Goal: Task Accomplishment & Management: Manage account settings

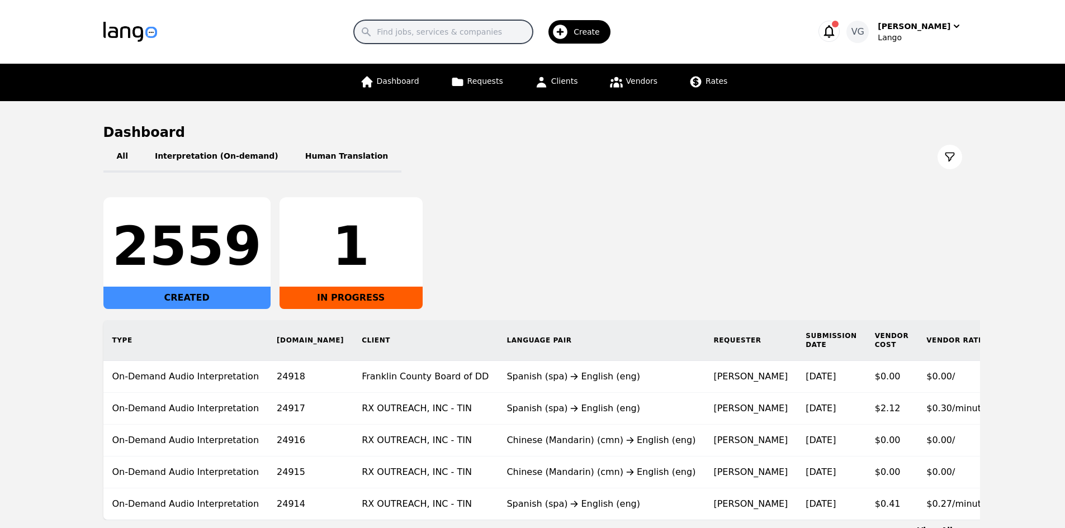
click at [448, 28] on input "Search" at bounding box center [443, 31] width 179 height 23
paste input "Lindstrom Law Firm, PLLC"
type input "Lindstrom Law Firm, PLLC"
click at [690, 81] on icon at bounding box center [695, 82] width 11 height 11
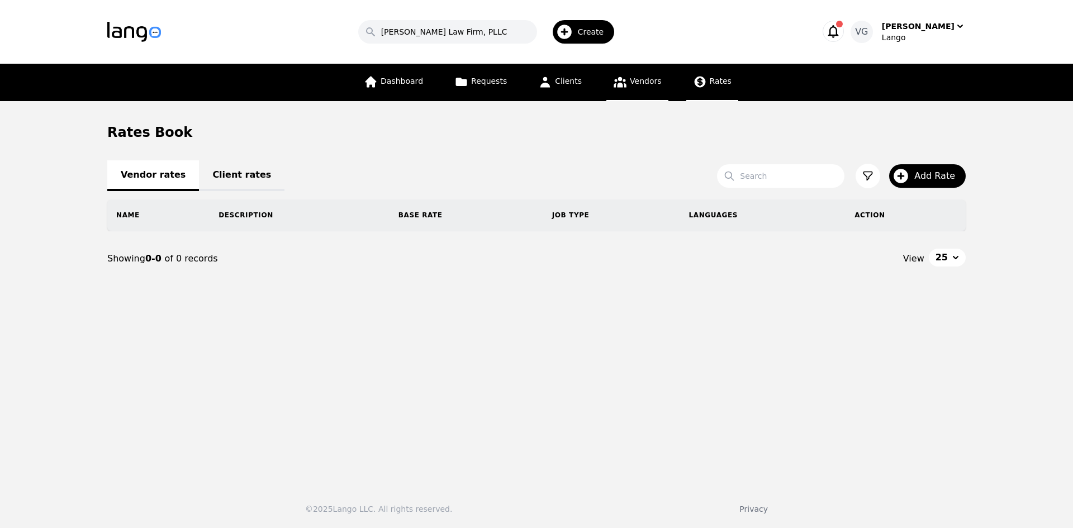
click at [636, 91] on link "Vendors" at bounding box center [636, 82] width 61 height 37
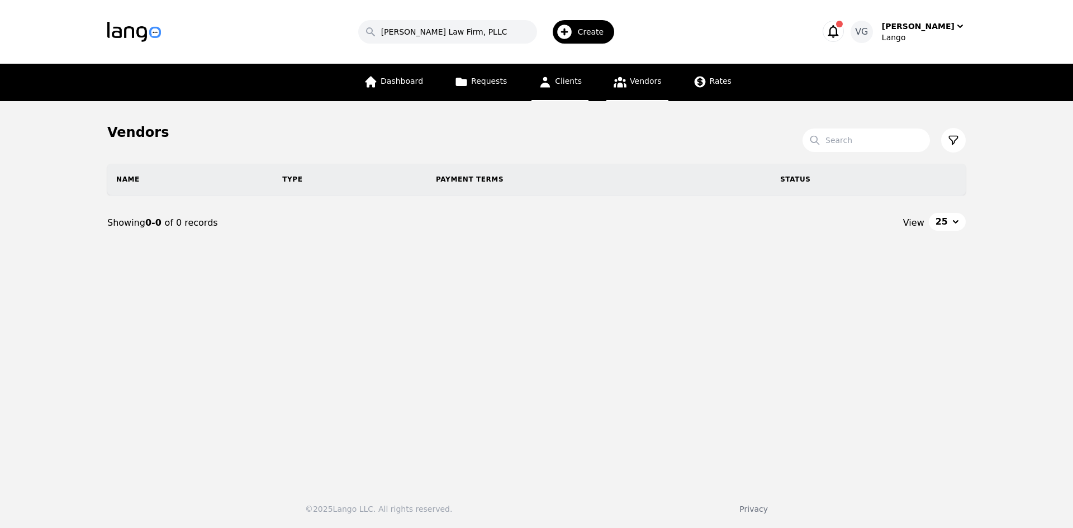
click at [566, 83] on span "Clients" at bounding box center [568, 81] width 27 height 9
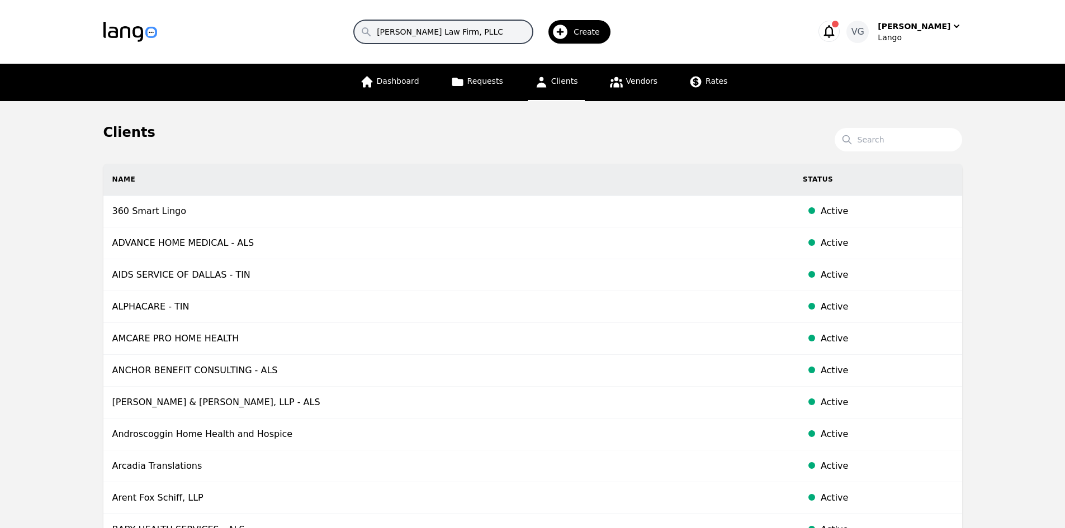
click at [508, 37] on input "Lindstrom Law Firm, PLLC" at bounding box center [443, 31] width 179 height 23
click at [626, 81] on span "Vendors" at bounding box center [641, 81] width 31 height 9
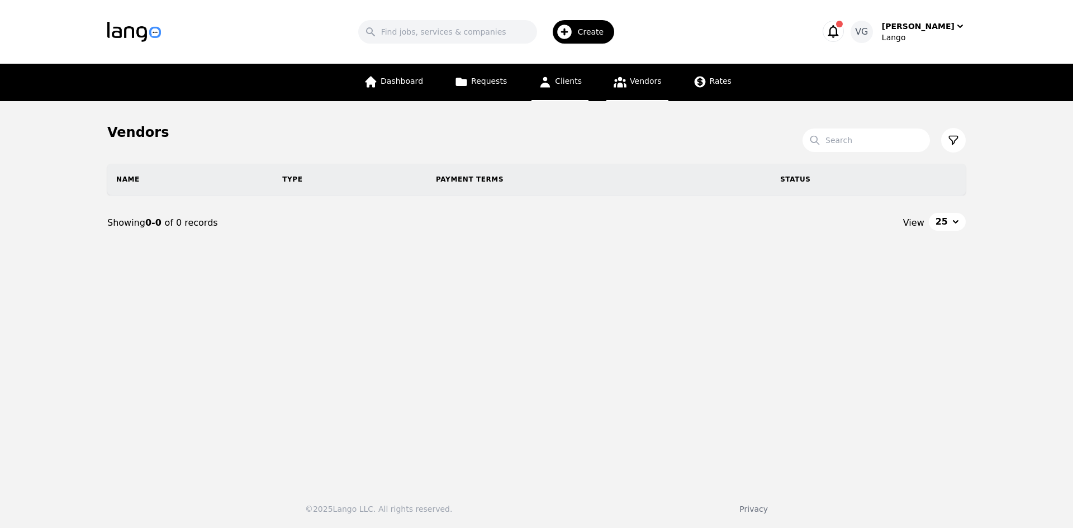
click at [567, 82] on span "Clients" at bounding box center [568, 81] width 27 height 9
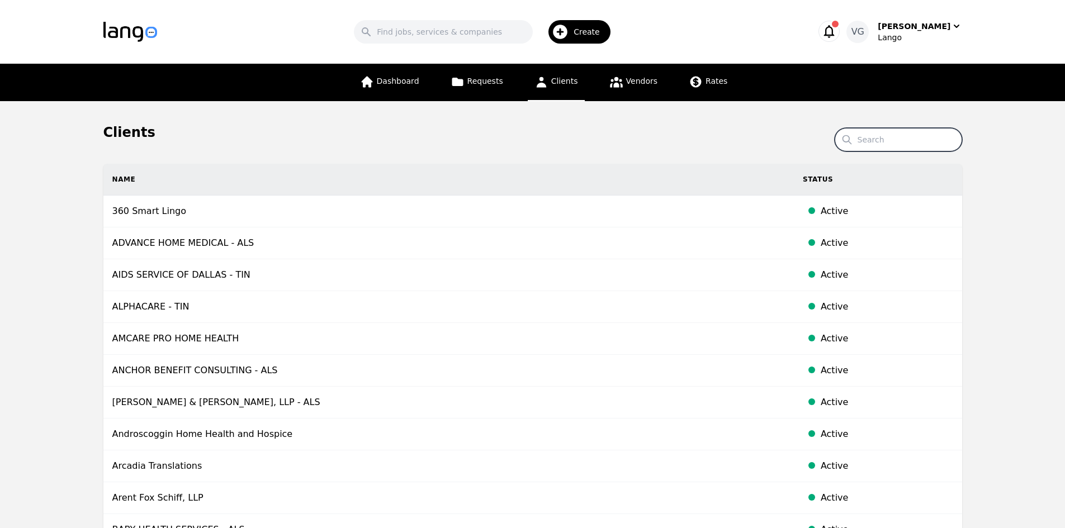
click at [867, 135] on input "Search" at bounding box center [898, 139] width 127 height 23
paste input "Lindstrom Law Firm, PLLC"
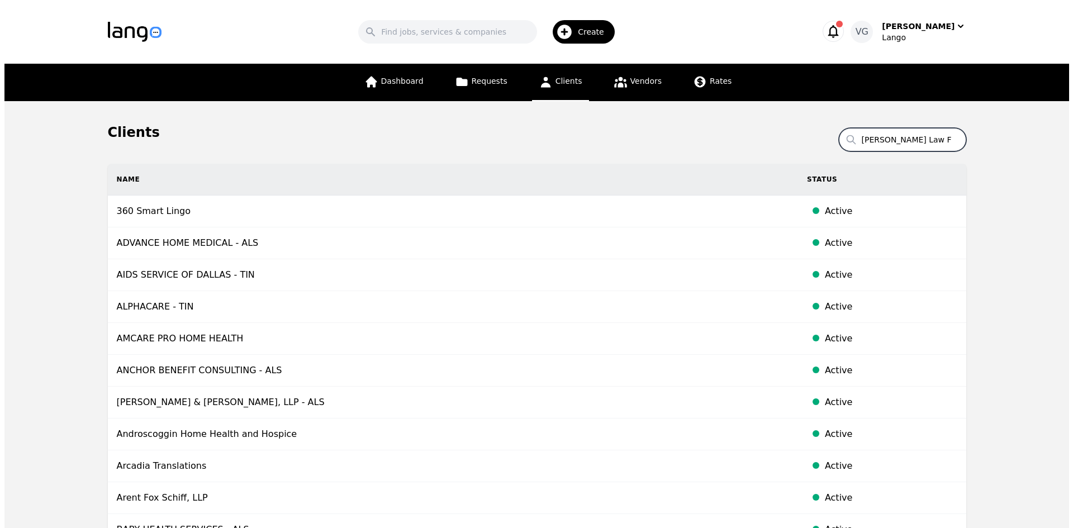
scroll to position [0, 7]
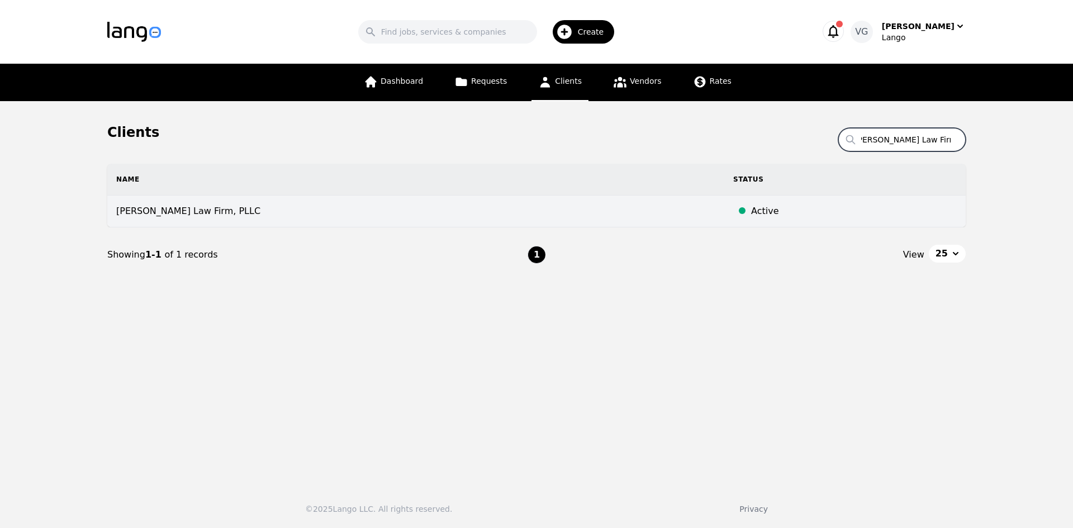
type input "Lindstrom Law Firm, PLLC"
click at [514, 205] on td "Lindstrom Law Firm, PLLC" at bounding box center [415, 212] width 617 height 32
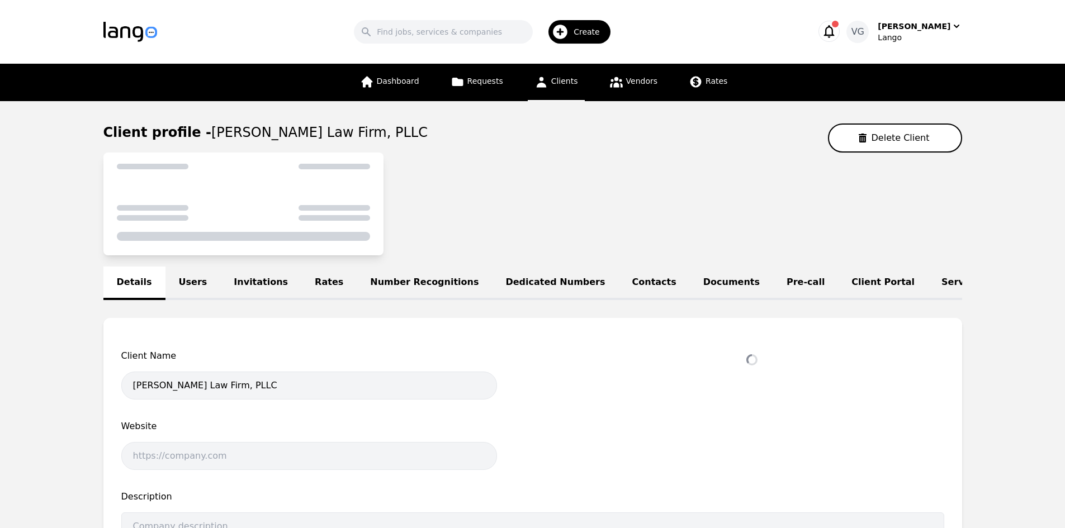
select select "active"
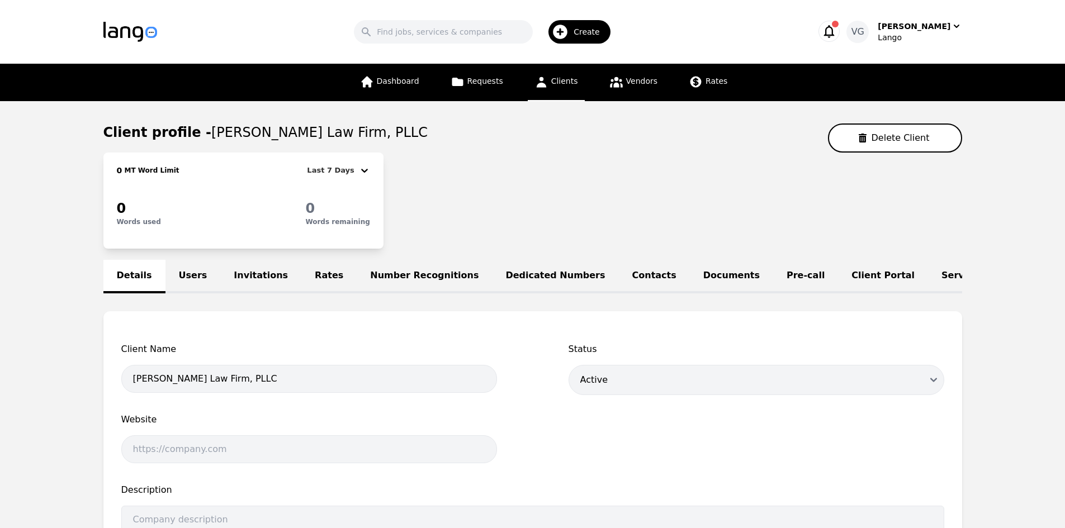
click at [301, 283] on link "Rates" at bounding box center [328, 277] width 55 height 34
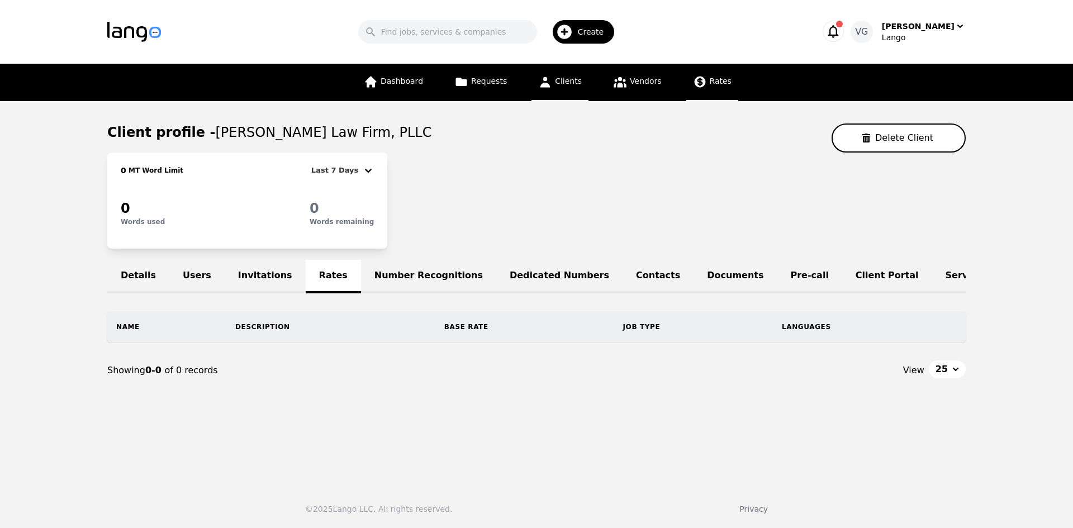
click at [710, 81] on span "Rates" at bounding box center [721, 81] width 22 height 9
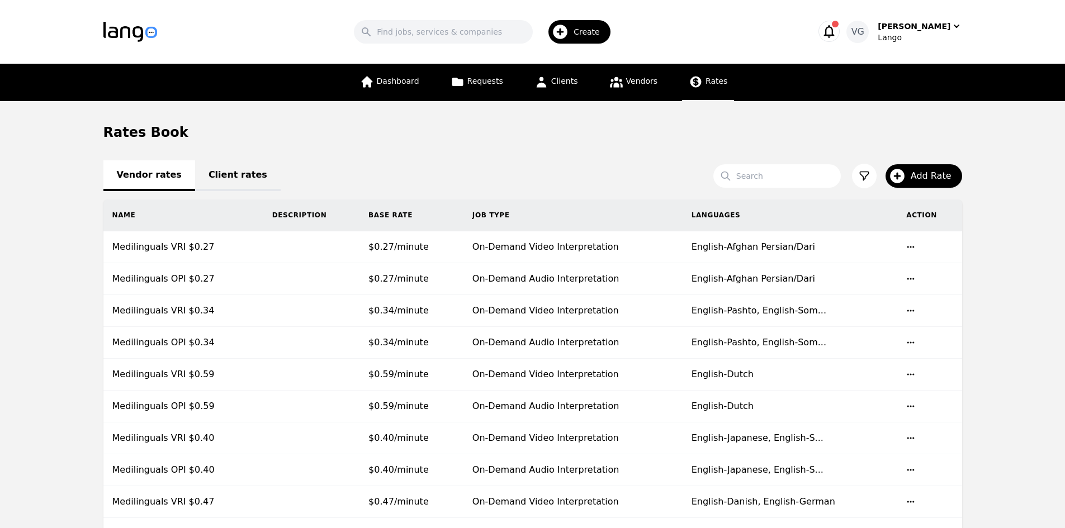
click at [221, 172] on link "Client rates" at bounding box center [238, 175] width 86 height 31
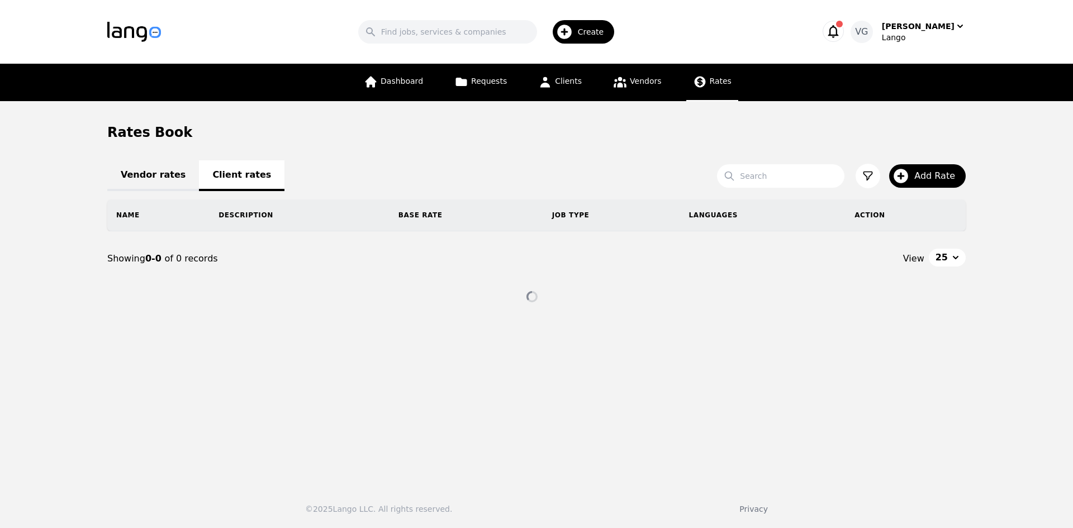
click at [671, 132] on div "Rates Book" at bounding box center [536, 133] width 859 height 18
click at [160, 177] on link "Vendor rates" at bounding box center [153, 175] width 92 height 31
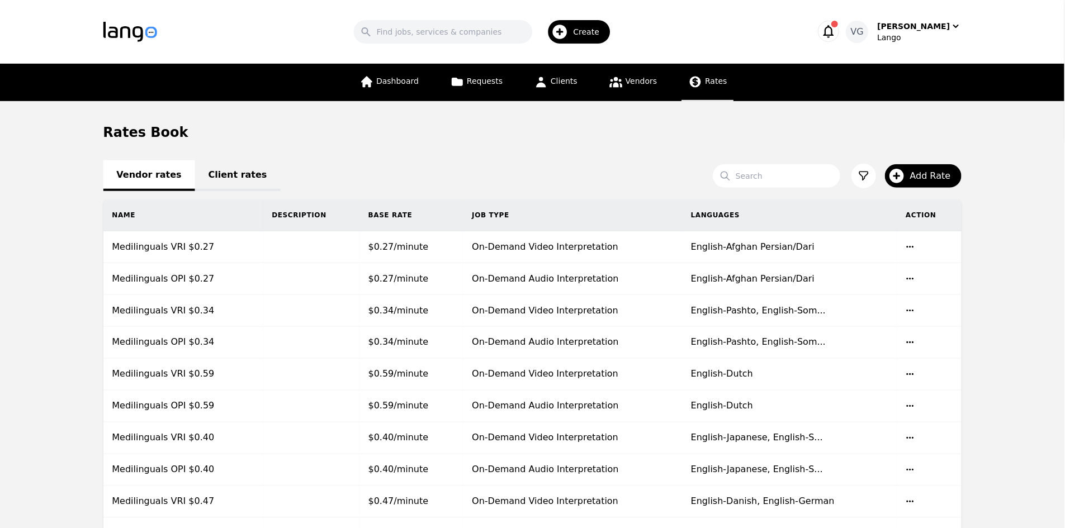
click at [229, 181] on link "Client rates" at bounding box center [238, 175] width 86 height 31
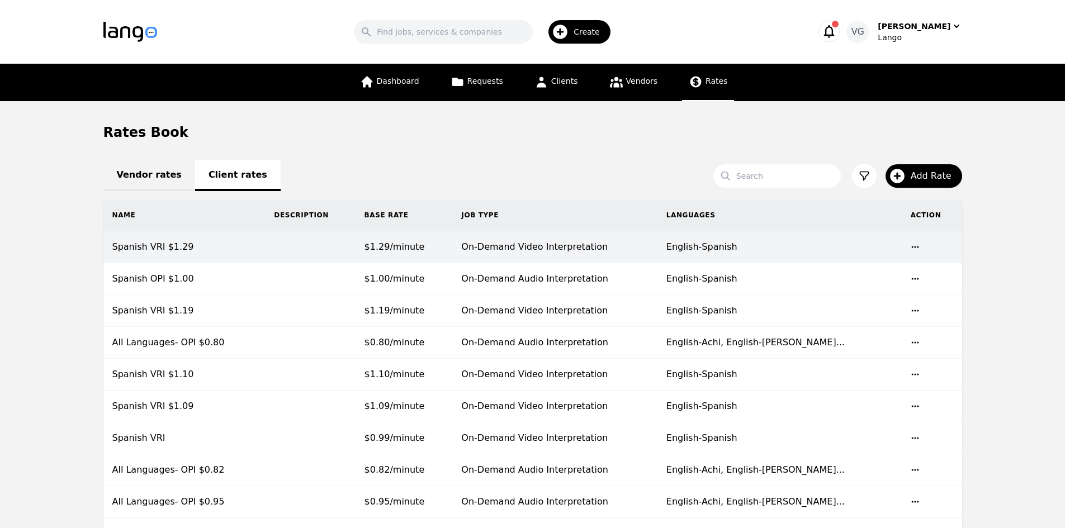
click at [453, 244] on td "$1.29/minute" at bounding box center [404, 247] width 97 height 32
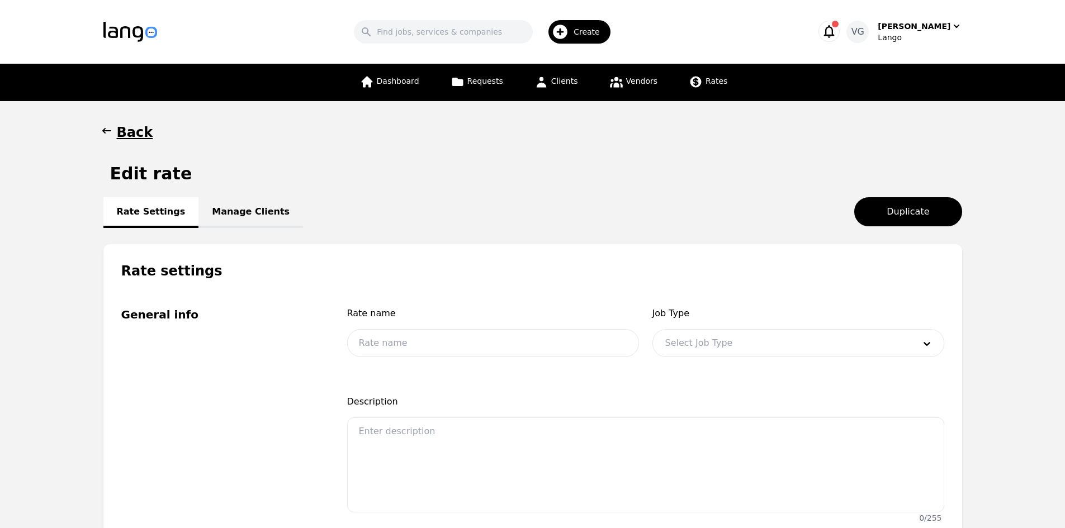
type input "Spanish VRI $1.29"
type input "1.29"
click at [224, 222] on link "Manage Clients" at bounding box center [250, 212] width 105 height 31
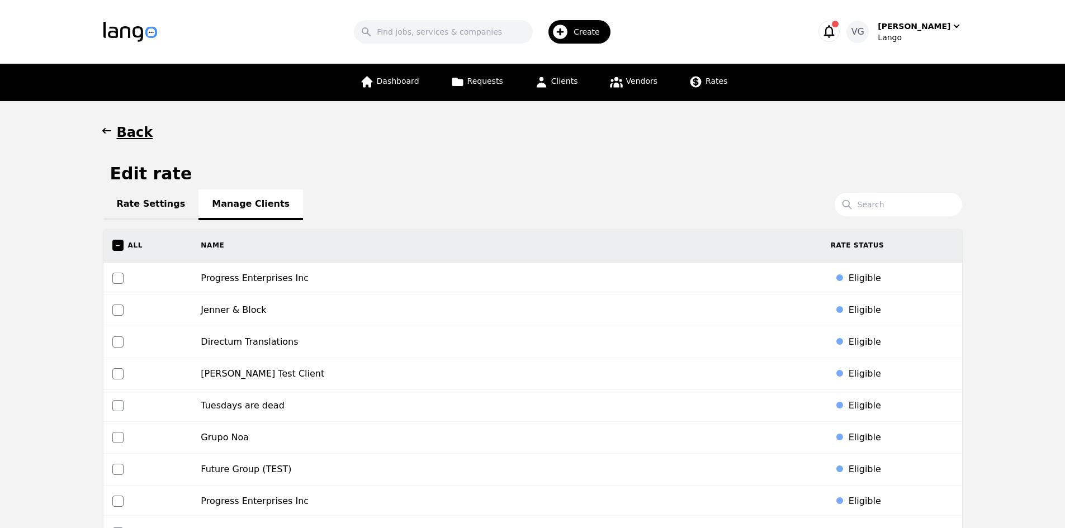
scroll to position [2531, 0]
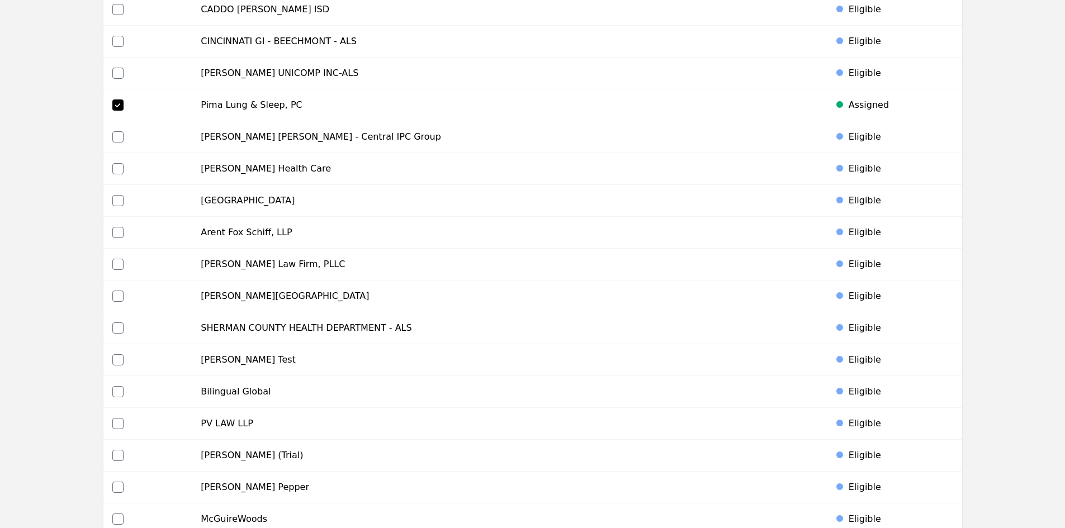
click at [109, 265] on td at bounding box center [147, 265] width 89 height 32
click at [119, 263] on input "checkbox" at bounding box center [117, 264] width 11 height 11
checkbox input "true"
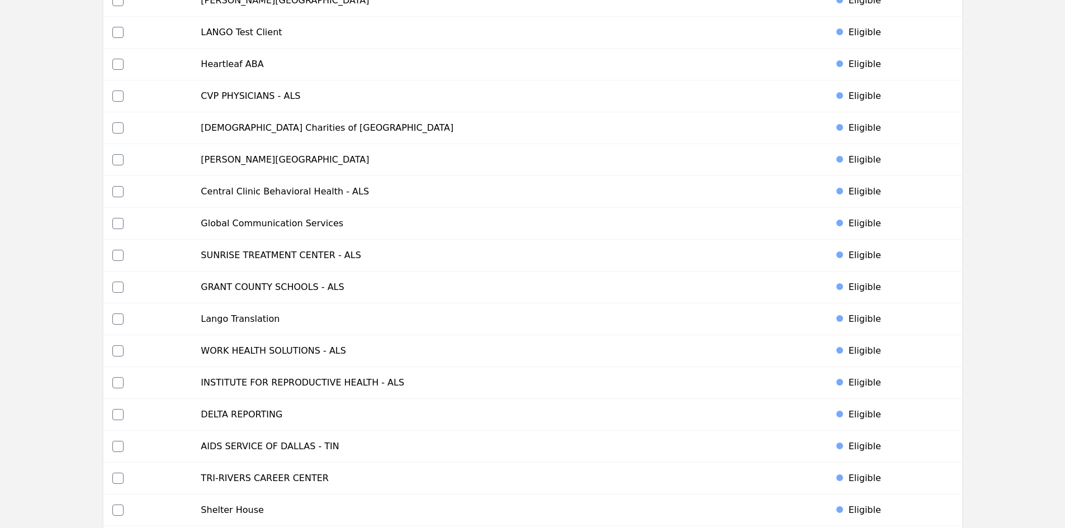
scroll to position [5272, 0]
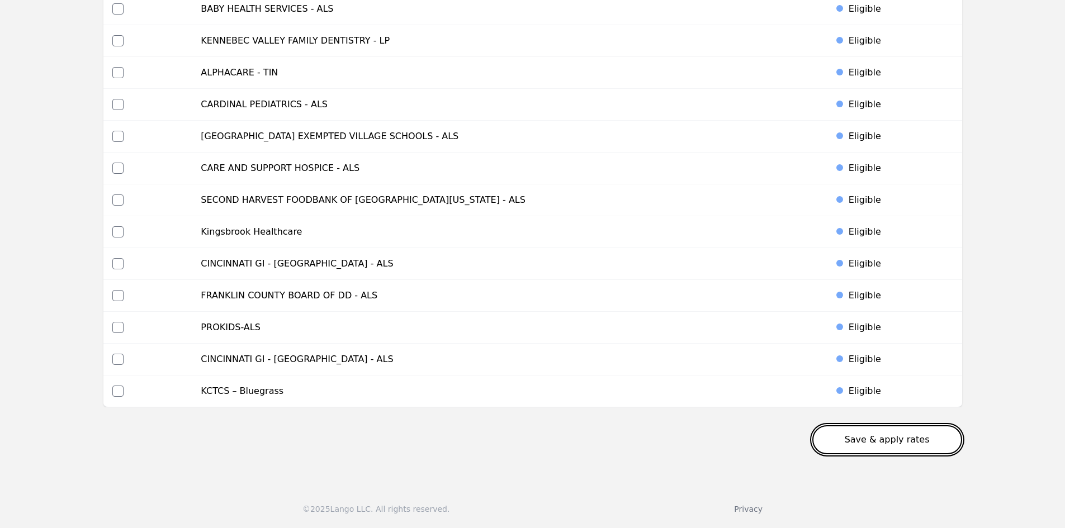
click at [878, 440] on button "Save & apply rates" at bounding box center [887, 439] width 150 height 29
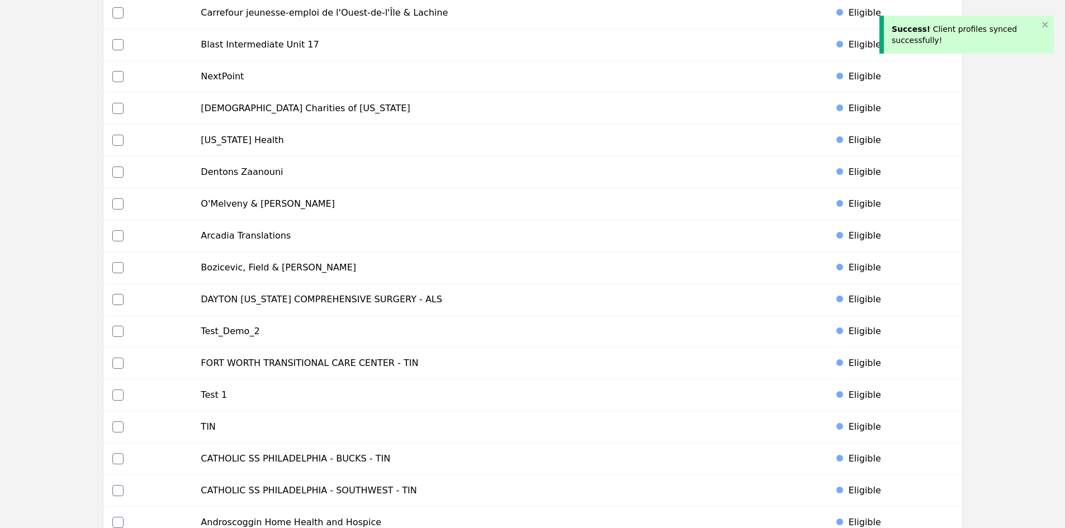
scroll to position [0, 0]
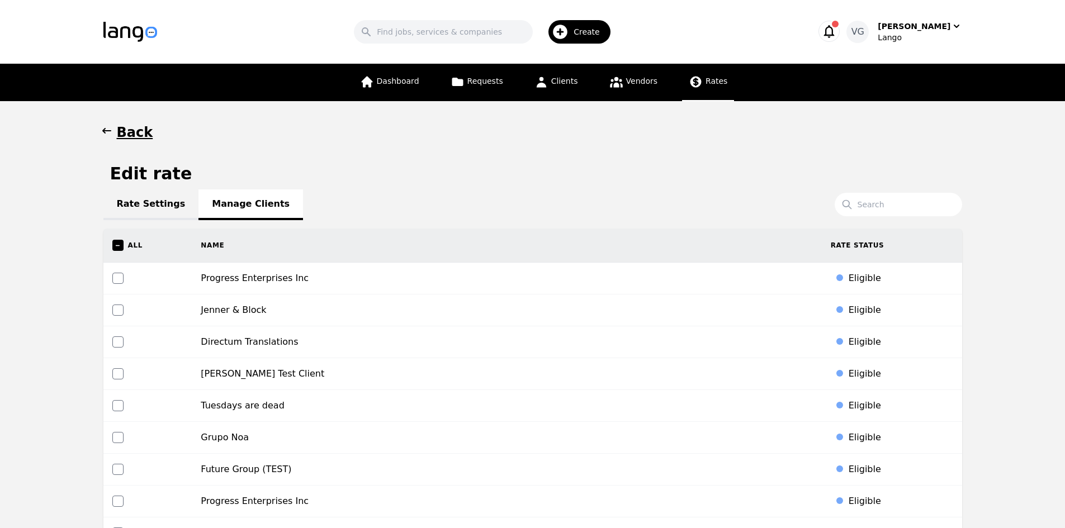
click at [699, 76] on link "Rates" at bounding box center [708, 82] width 52 height 37
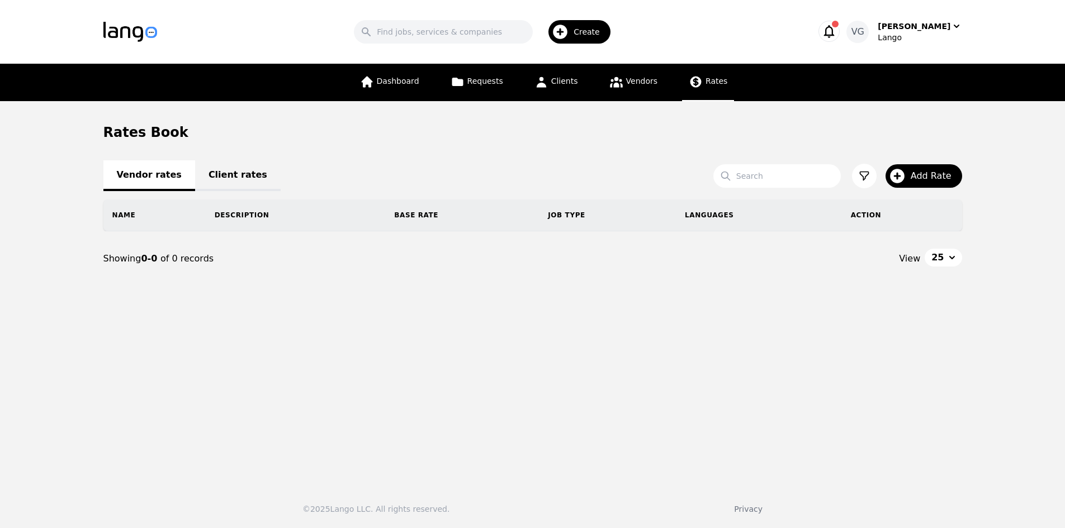
click at [222, 174] on link "Client rates" at bounding box center [238, 175] width 86 height 31
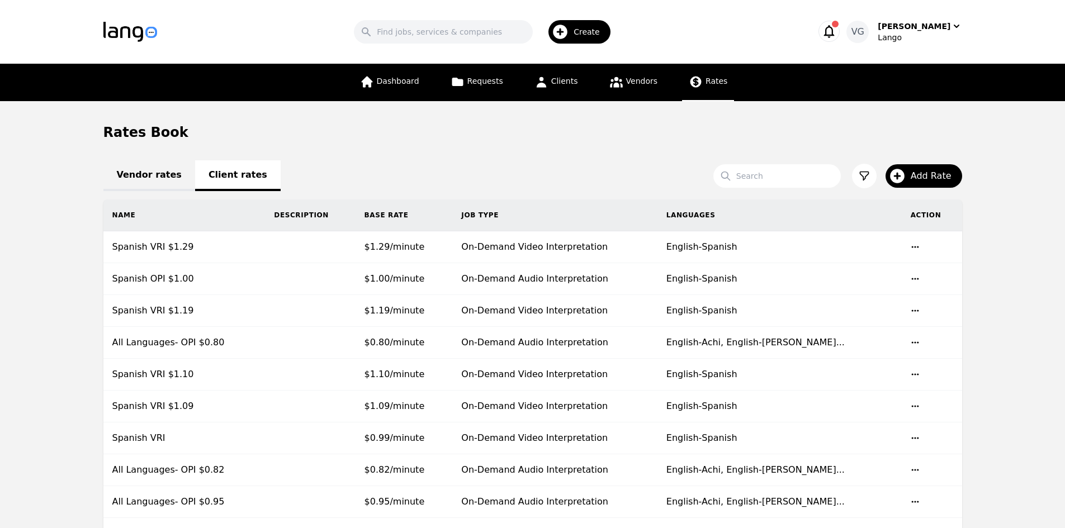
click at [303, 169] on div "Vendor rates Client rates" at bounding box center [532, 174] width 859 height 13
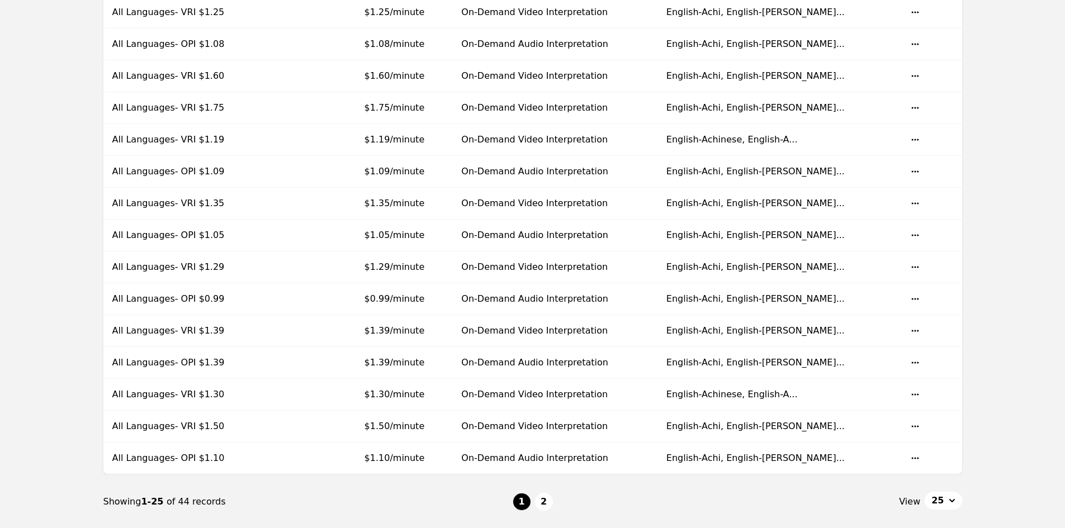
scroll to position [838, 0]
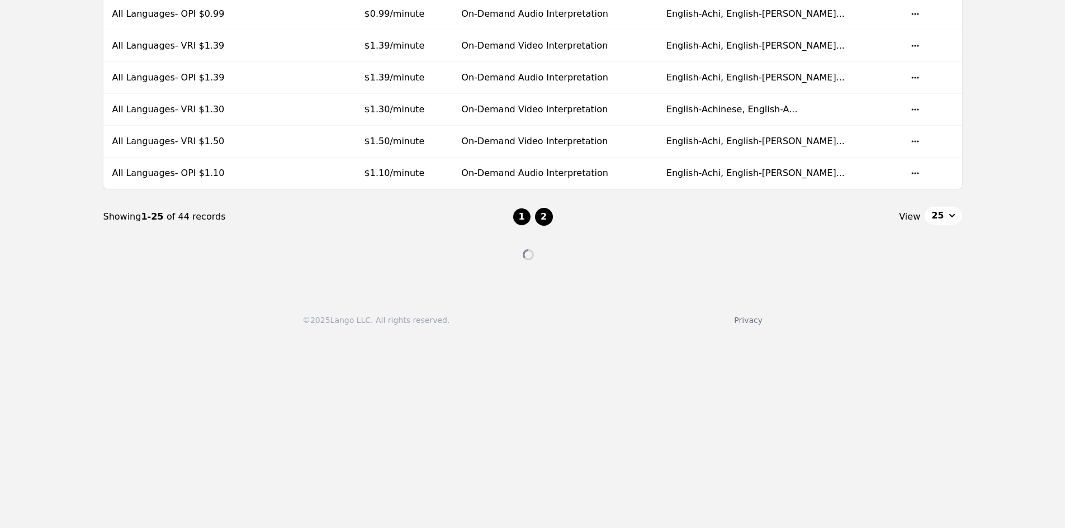
click at [543, 215] on button "2" at bounding box center [544, 217] width 18 height 18
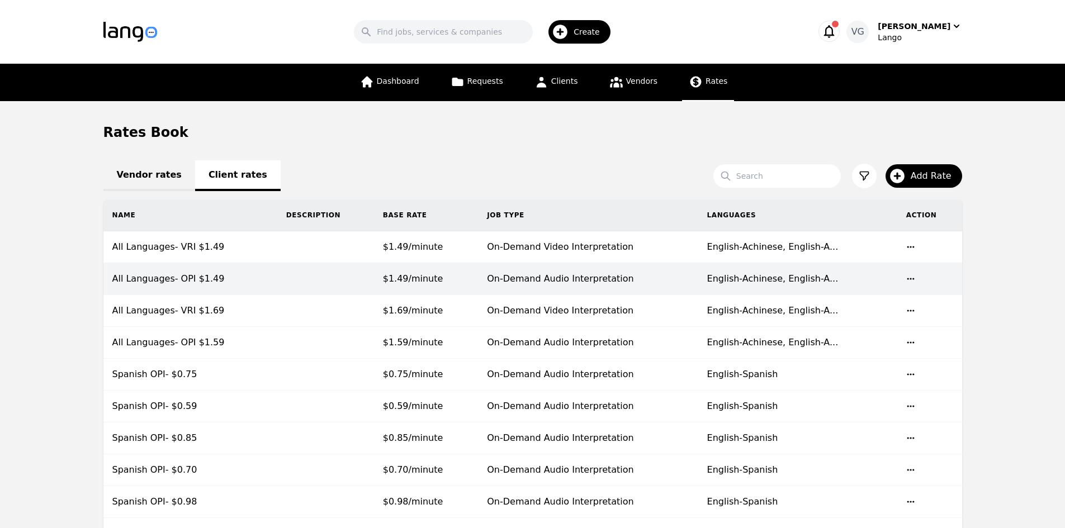
drag, startPoint x: 425, startPoint y: 230, endPoint x: 423, endPoint y: 267, distance: 36.4
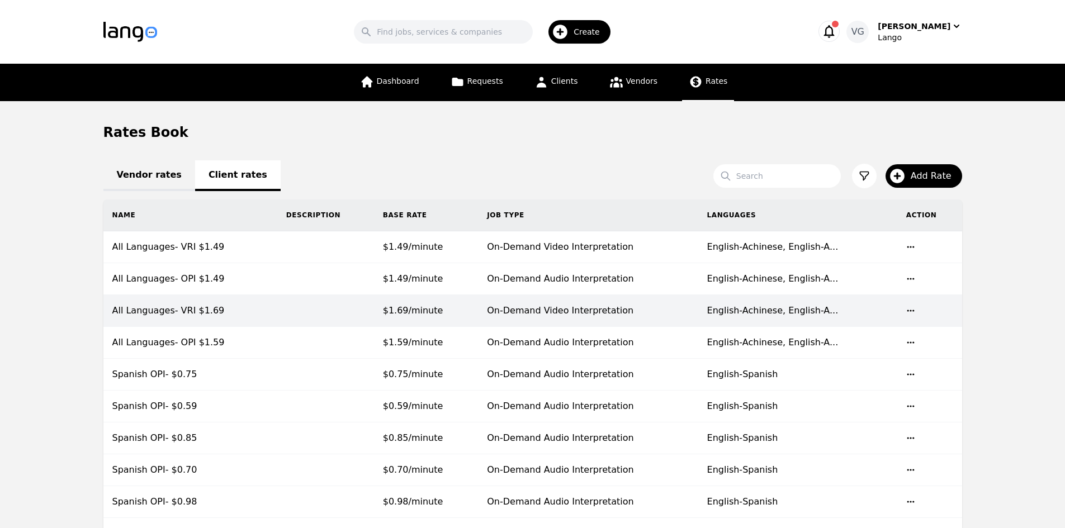
drag, startPoint x: 423, startPoint y: 267, endPoint x: 330, endPoint y: 301, distance: 98.9
click at [330, 301] on td at bounding box center [325, 311] width 97 height 32
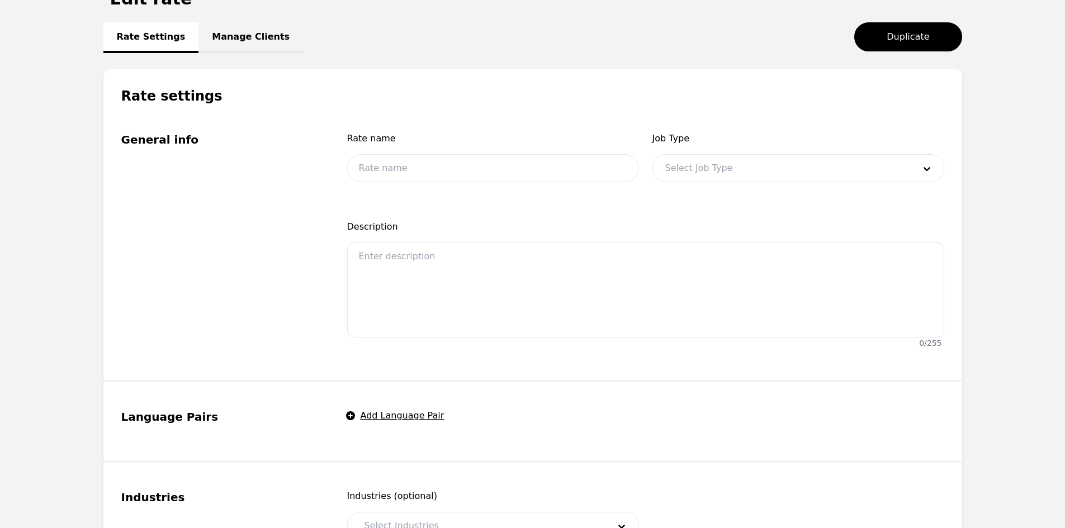
scroll to position [224, 0]
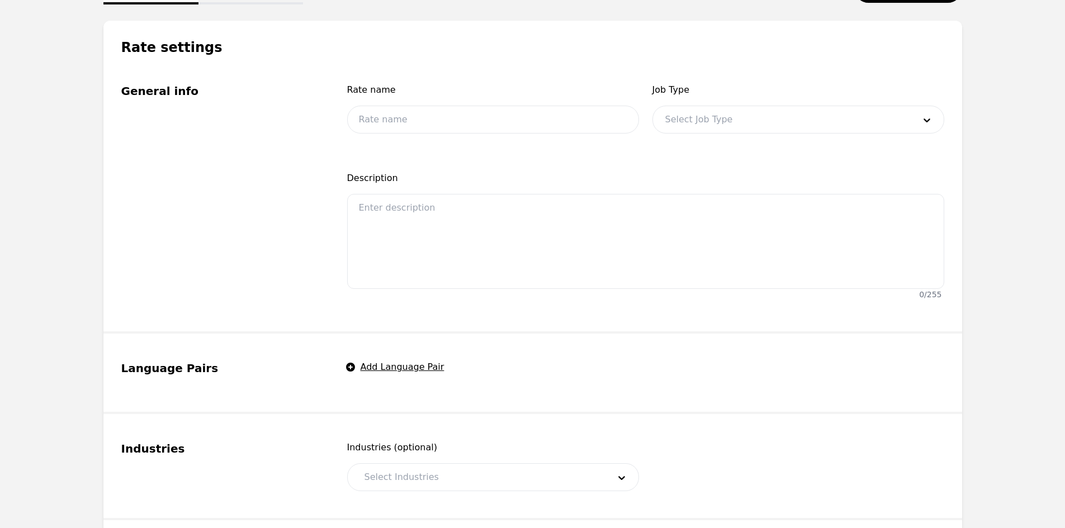
type input "All Languages- VRI $1.69"
type input "1.69"
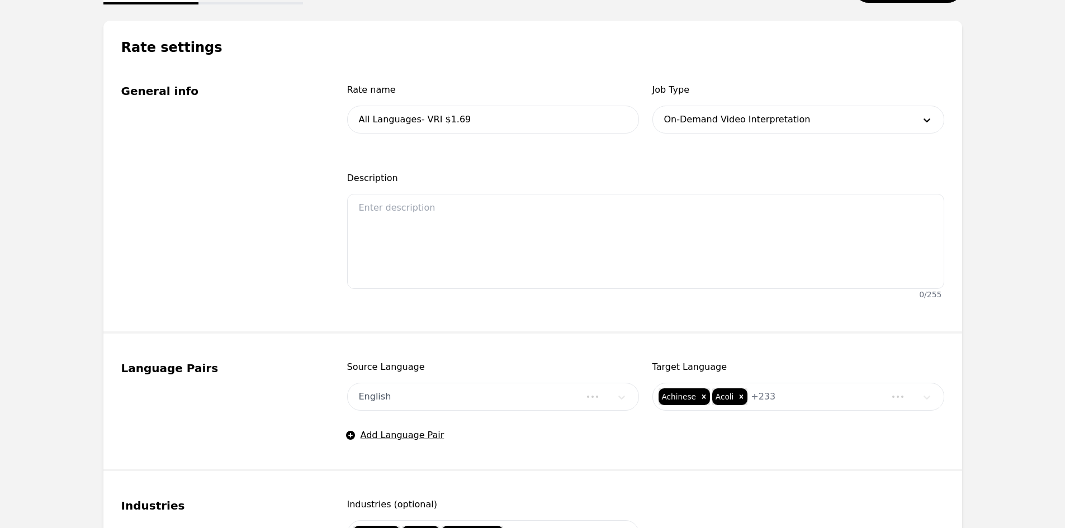
click at [706, 120] on div at bounding box center [781, 119] width 257 height 27
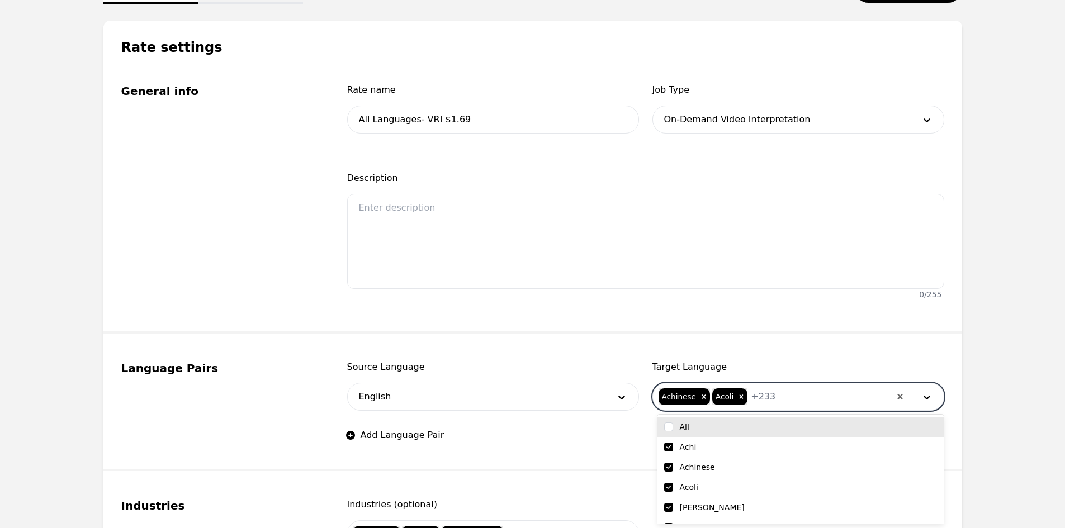
click at [793, 407] on div at bounding box center [832, 396] width 114 height 27
type input "spa"
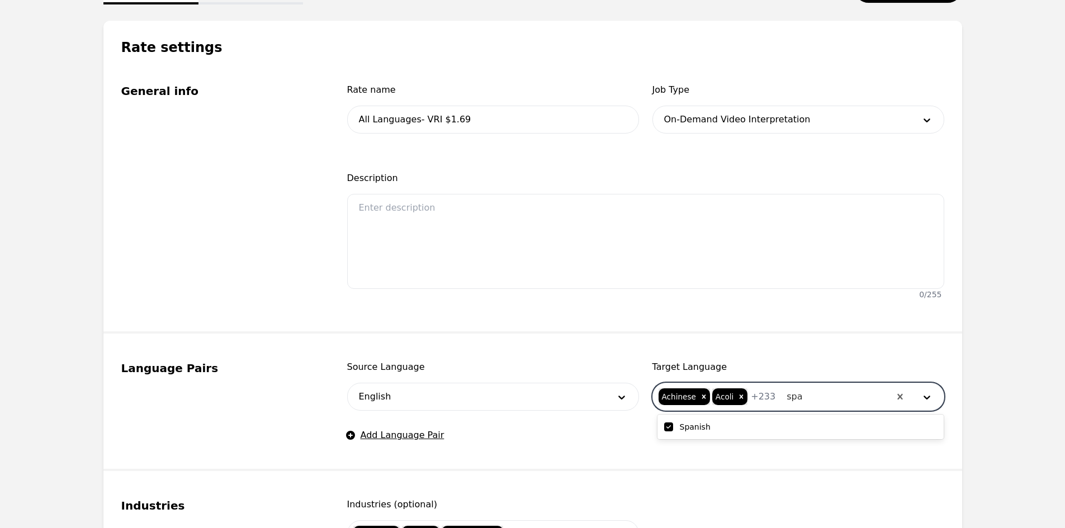
click at [672, 426] on input "checkbox" at bounding box center [668, 427] width 9 height 9
checkbox input "false"
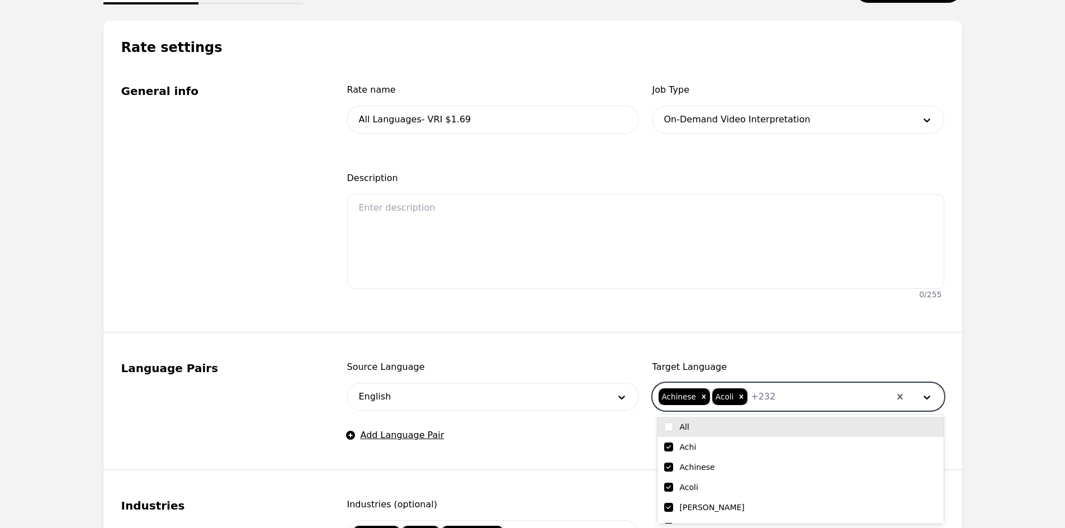
click at [571, 330] on fieldset "General info Rate name All Languages- VRI $1.69 Job Type On-Demand Video Interp…" at bounding box center [532, 194] width 859 height 277
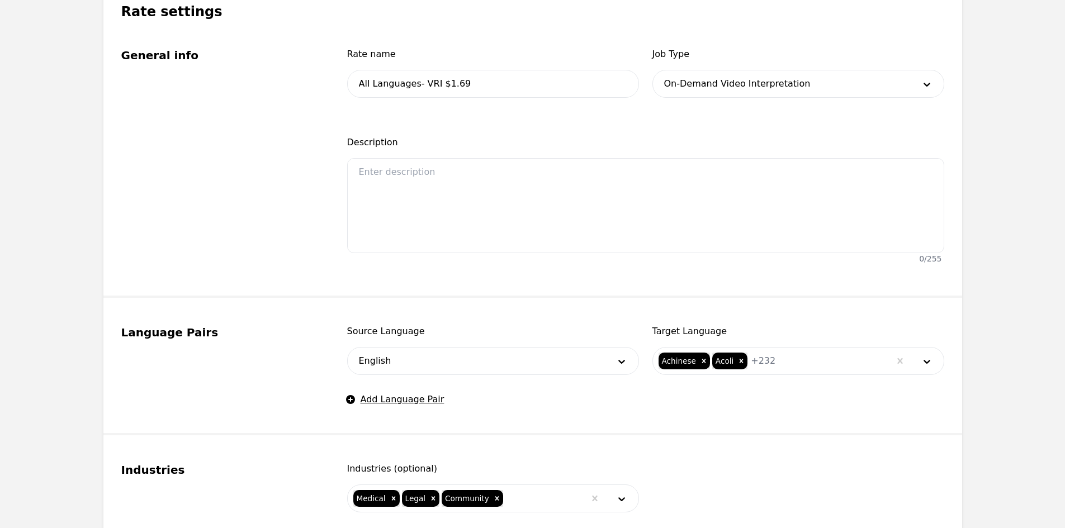
scroll to position [0, 0]
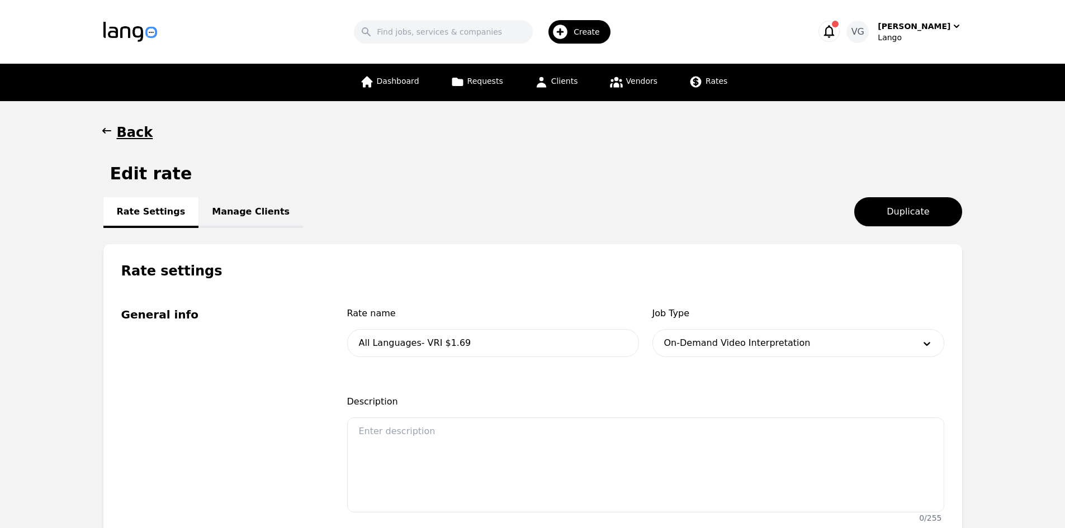
click at [226, 208] on link "Manage Clients" at bounding box center [250, 212] width 105 height 31
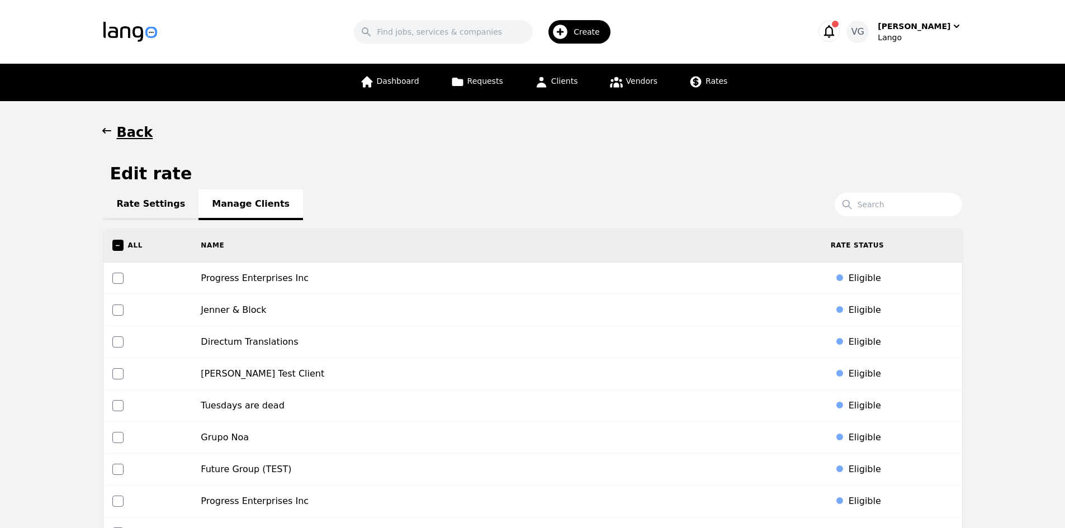
scroll to position [2531, 0]
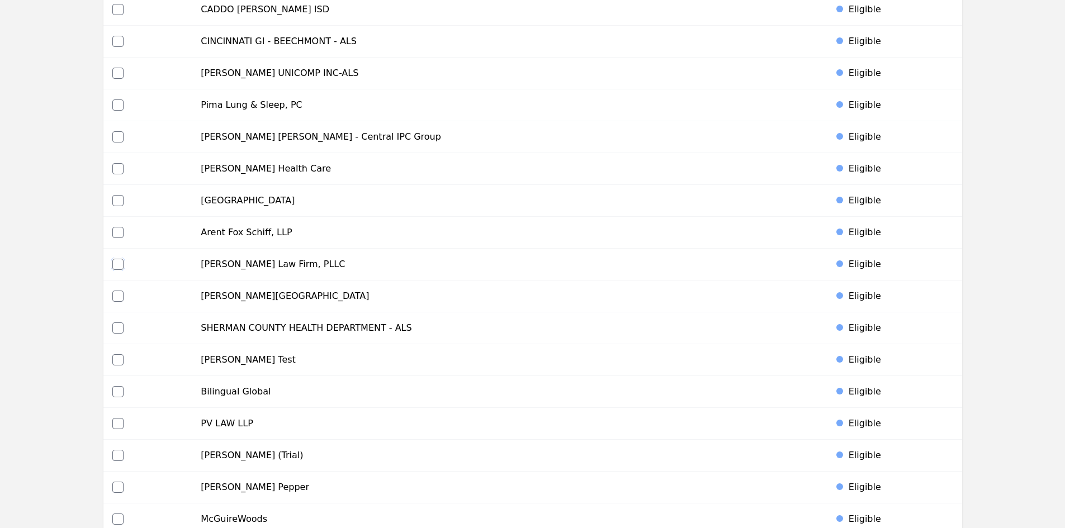
click at [113, 267] on input "checkbox" at bounding box center [117, 264] width 11 height 11
checkbox input "true"
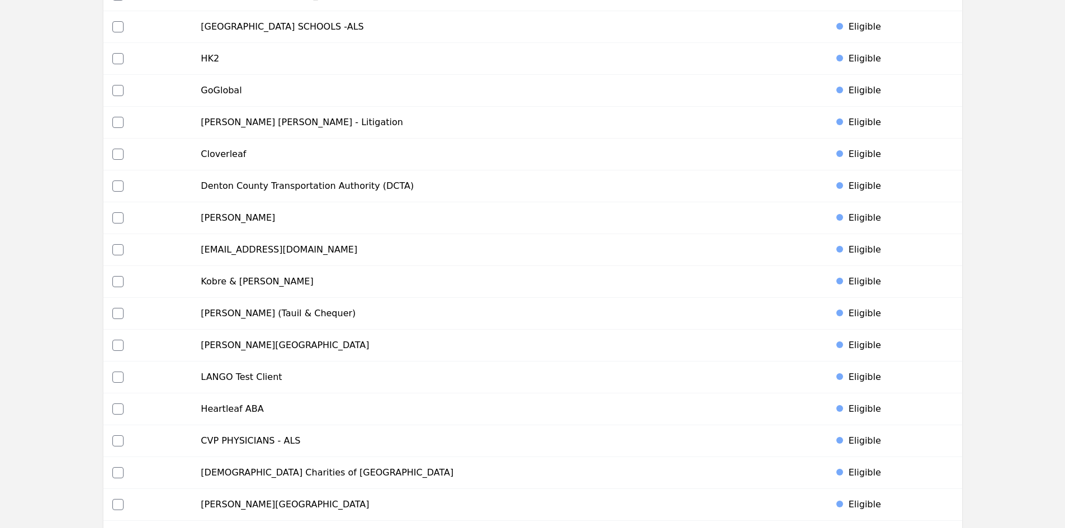
scroll to position [5272, 0]
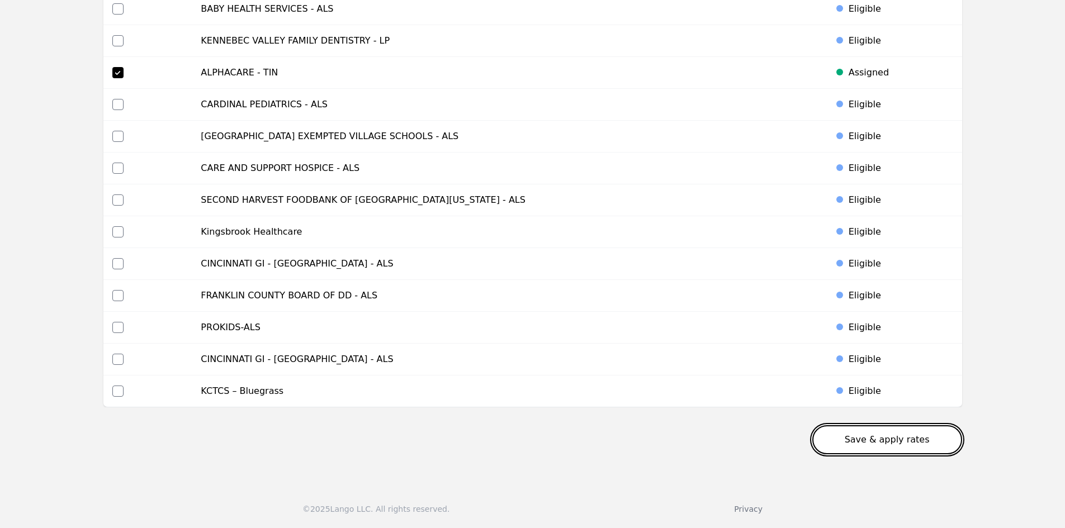
click at [907, 440] on button "Save & apply rates" at bounding box center [887, 439] width 150 height 29
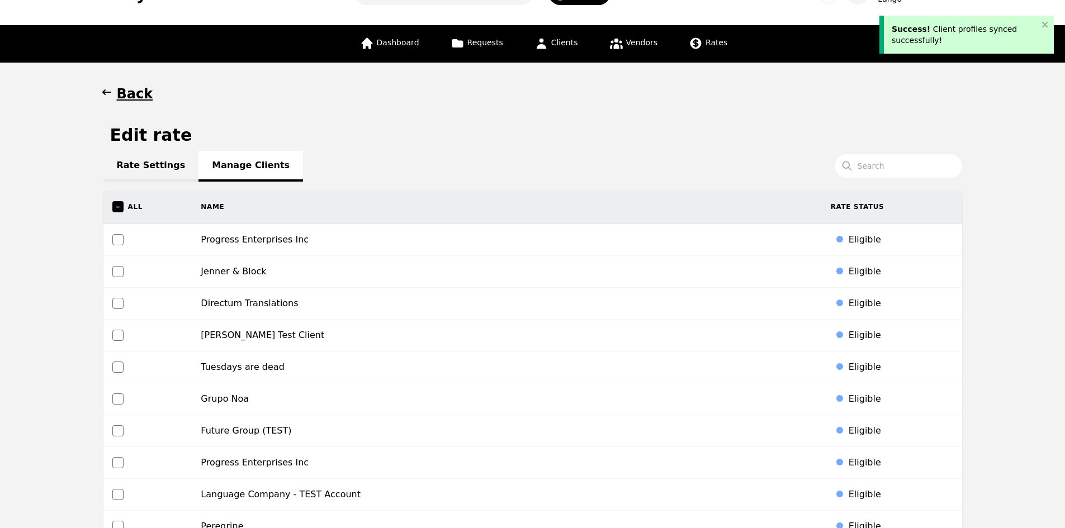
scroll to position [0, 0]
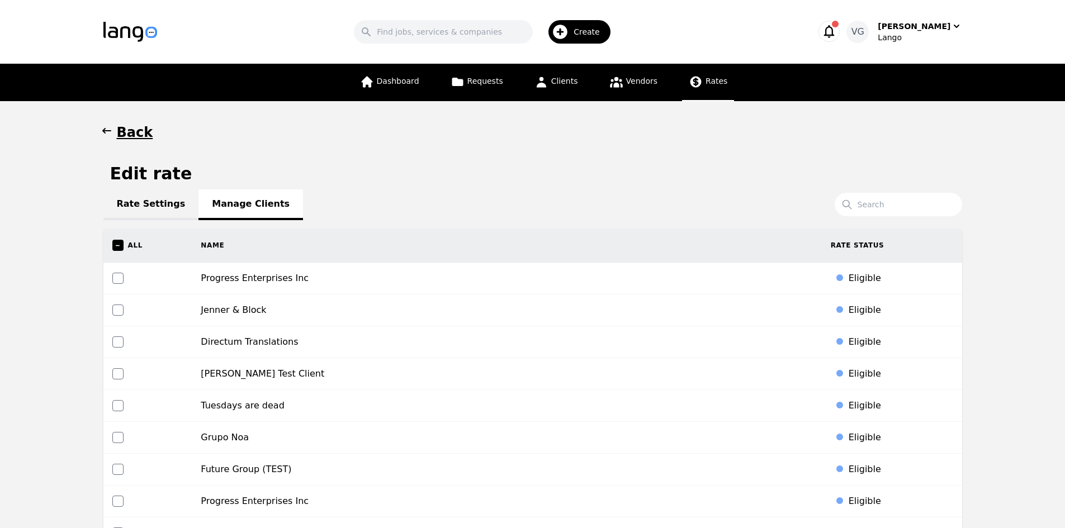
click at [690, 73] on link "Rates" at bounding box center [708, 82] width 52 height 37
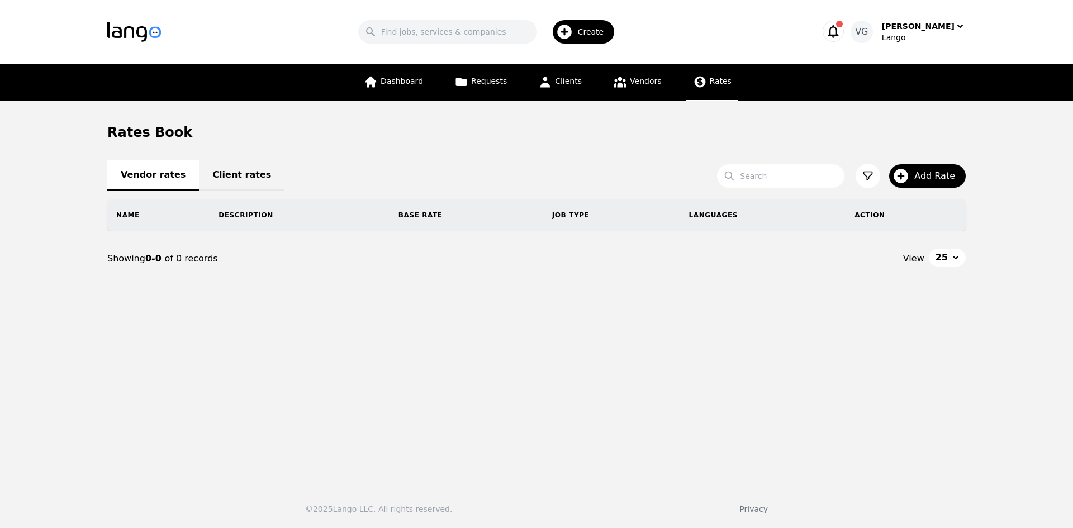
click at [714, 86] on span "Rates" at bounding box center [721, 81] width 22 height 9
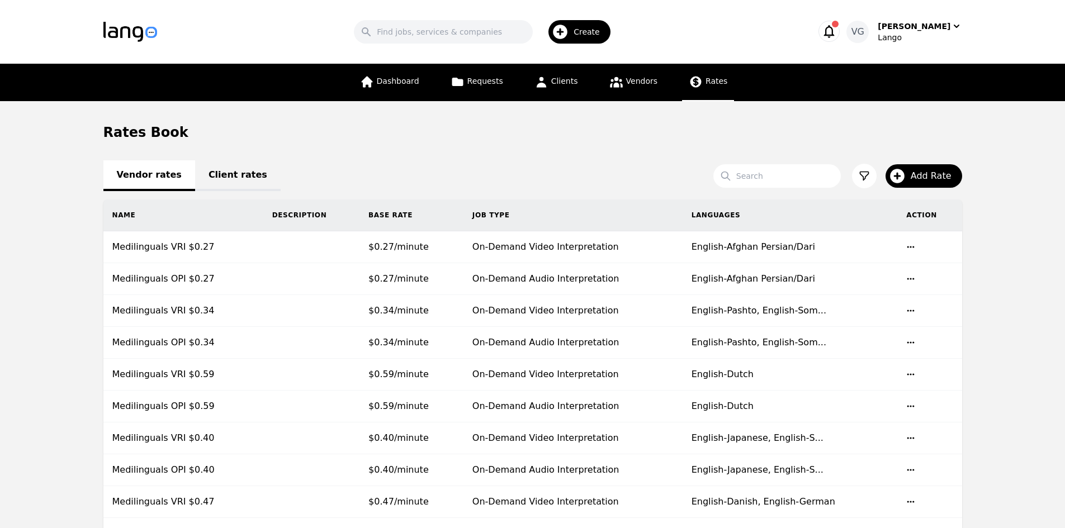
click at [228, 169] on link "Client rates" at bounding box center [238, 175] width 86 height 31
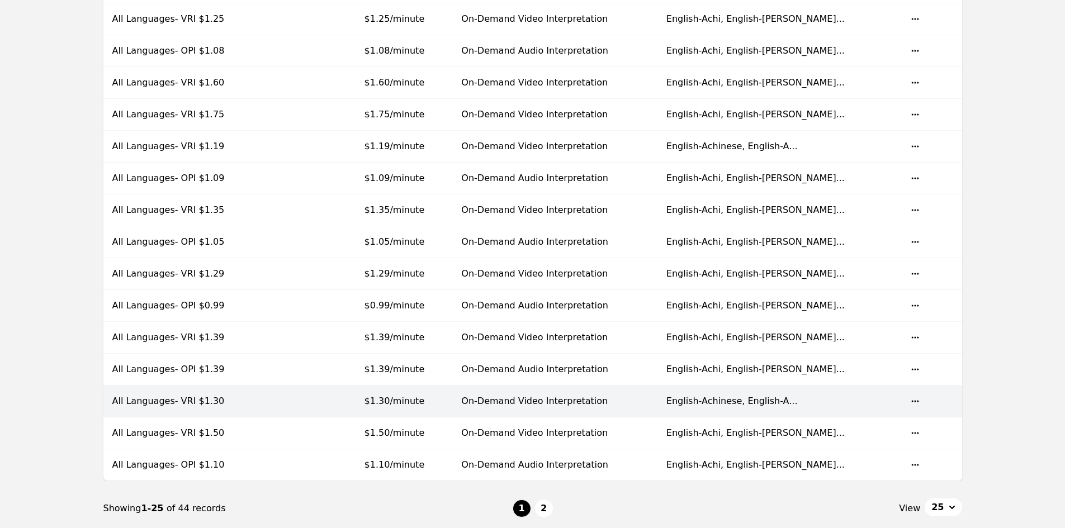
scroll to position [559, 0]
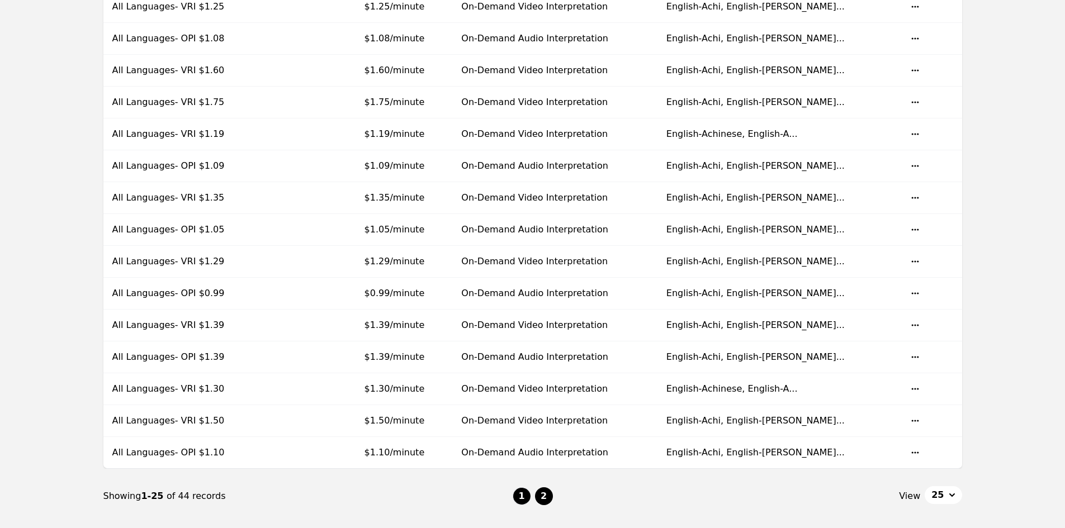
click at [539, 492] on button "2" at bounding box center [544, 496] width 18 height 18
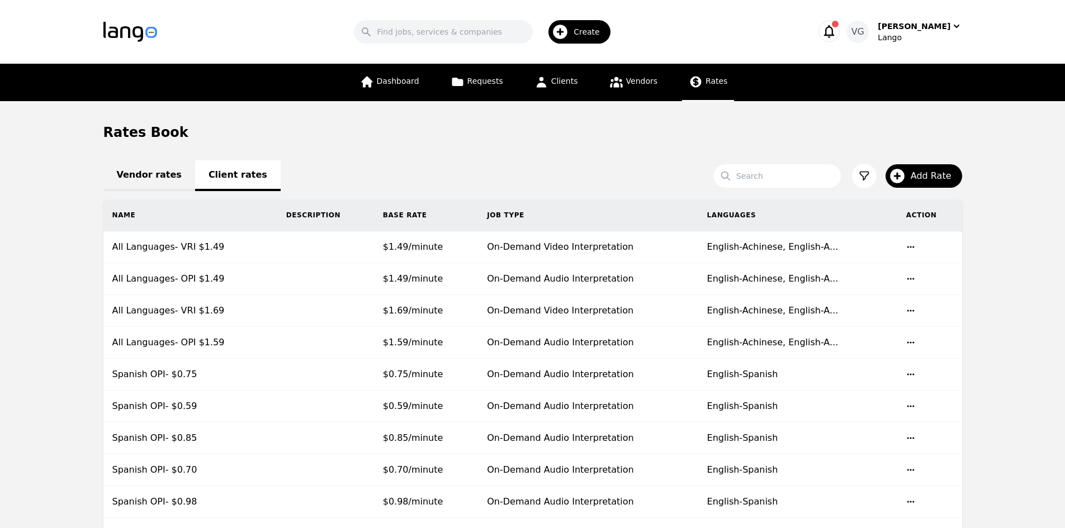
scroll to position [556, 0]
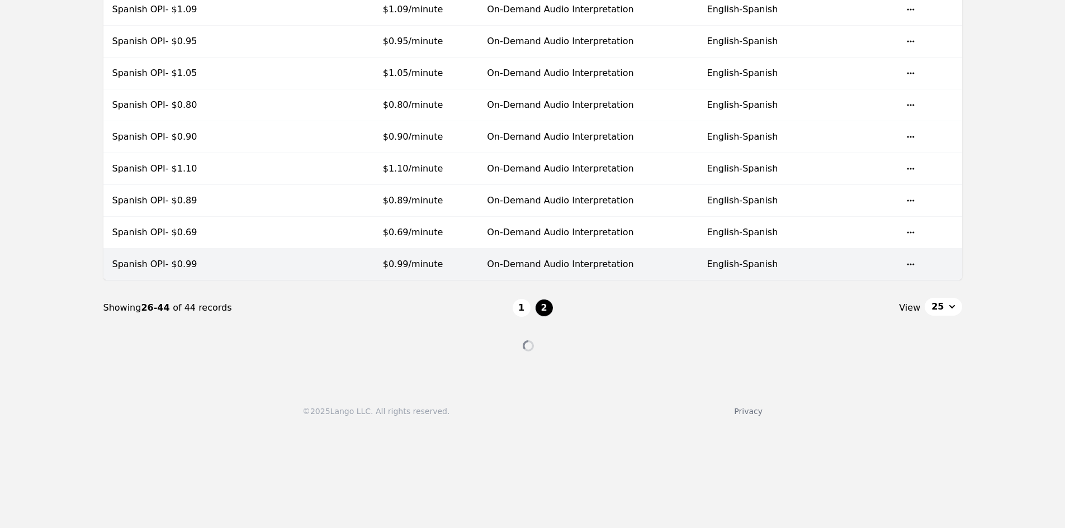
click at [426, 266] on span "$0.99/minute" at bounding box center [413, 264] width 60 height 11
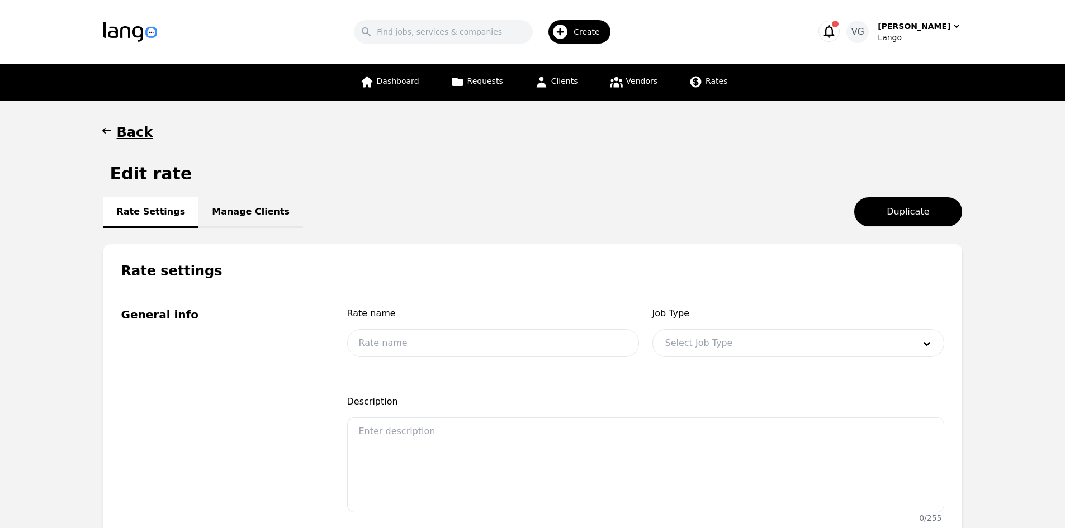
click at [241, 210] on link "Manage Clients" at bounding box center [250, 212] width 105 height 31
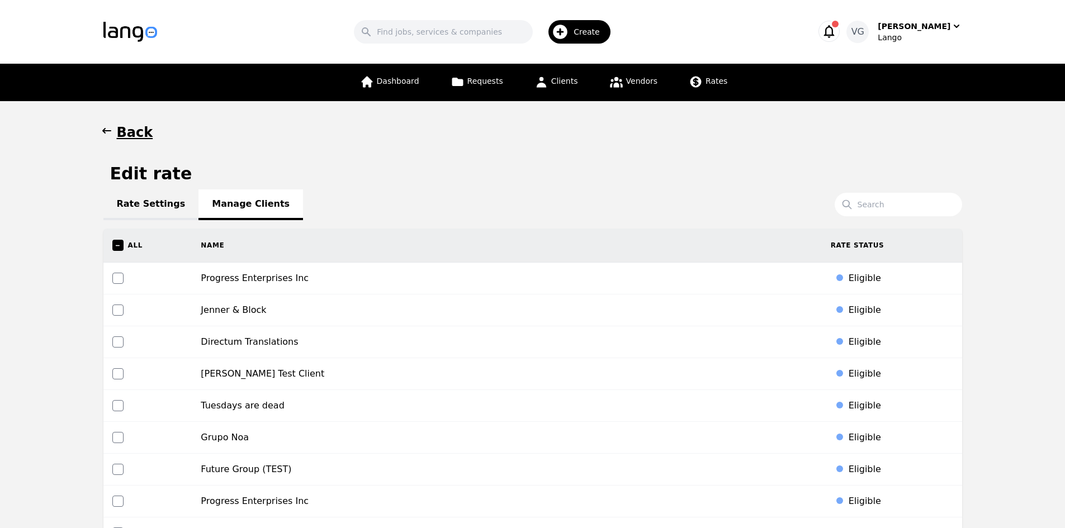
scroll to position [2531, 0]
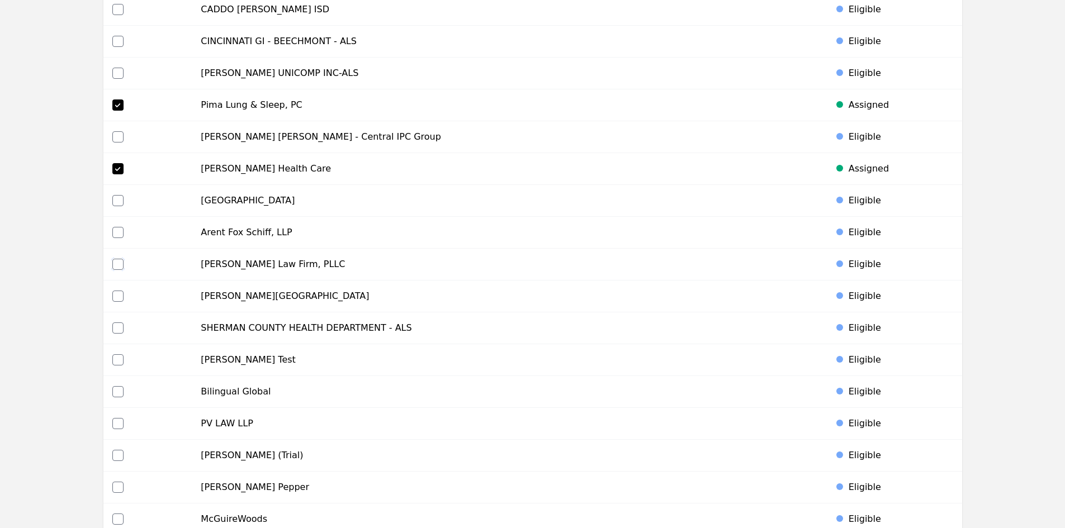
click at [114, 265] on input "checkbox" at bounding box center [117, 264] width 11 height 11
checkbox input "true"
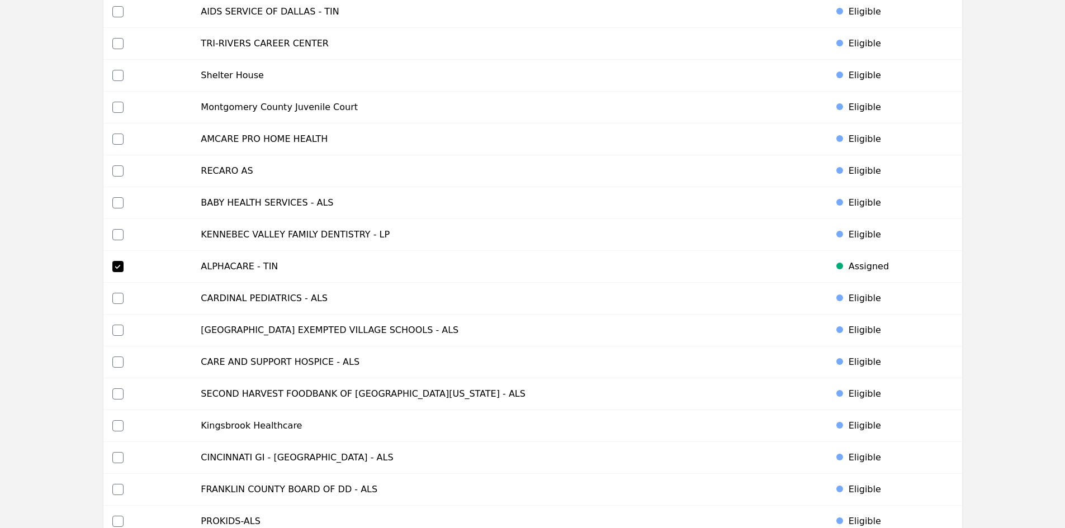
scroll to position [5225, 0]
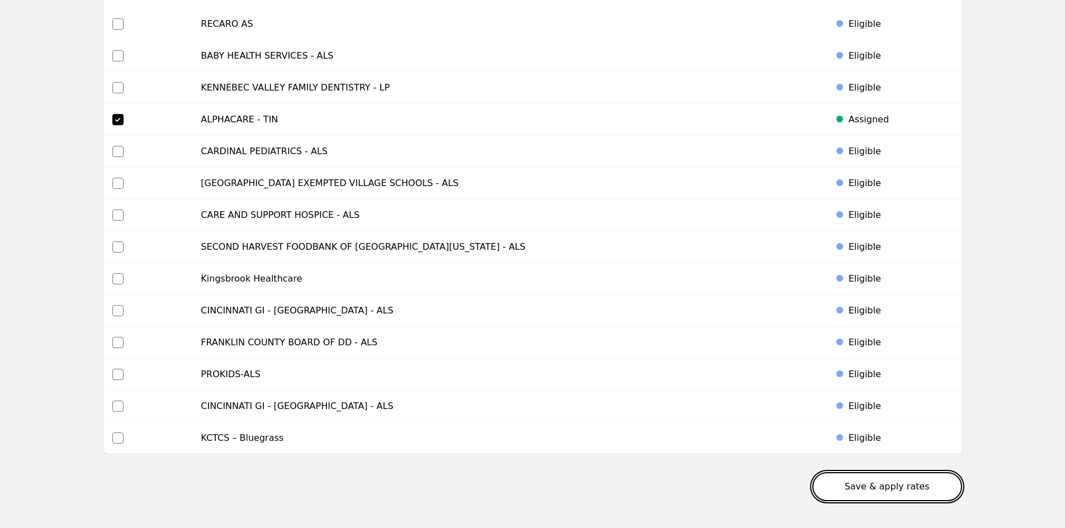
click at [935, 479] on button "Save & apply rates" at bounding box center [887, 486] width 150 height 29
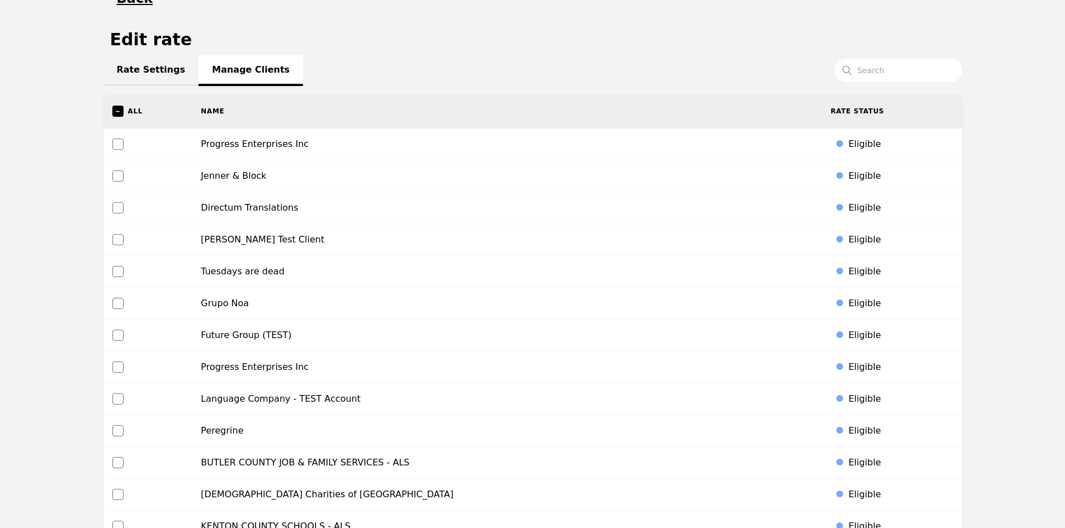
scroll to position [0, 0]
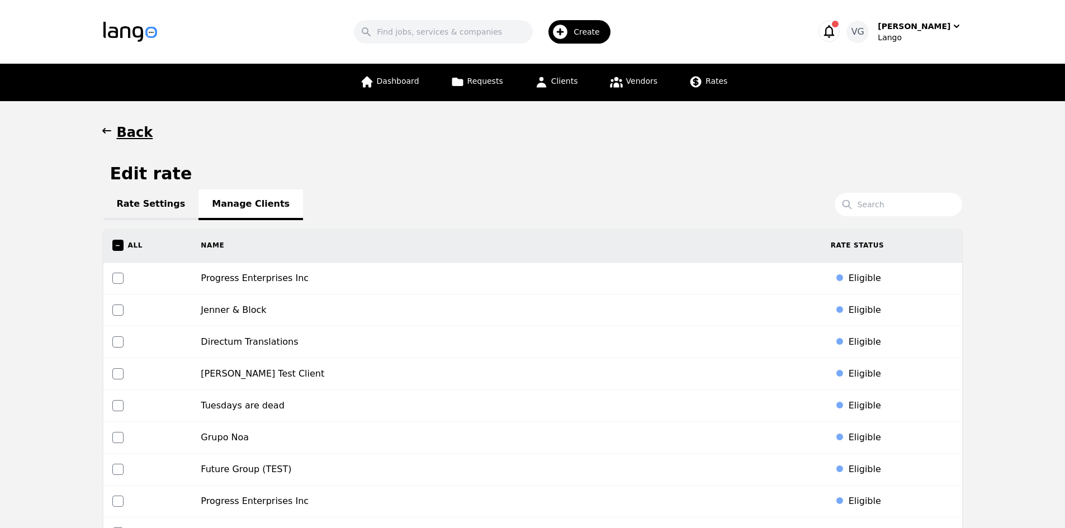
click at [112, 135] on button "Back" at bounding box center [128, 133] width 50 height 18
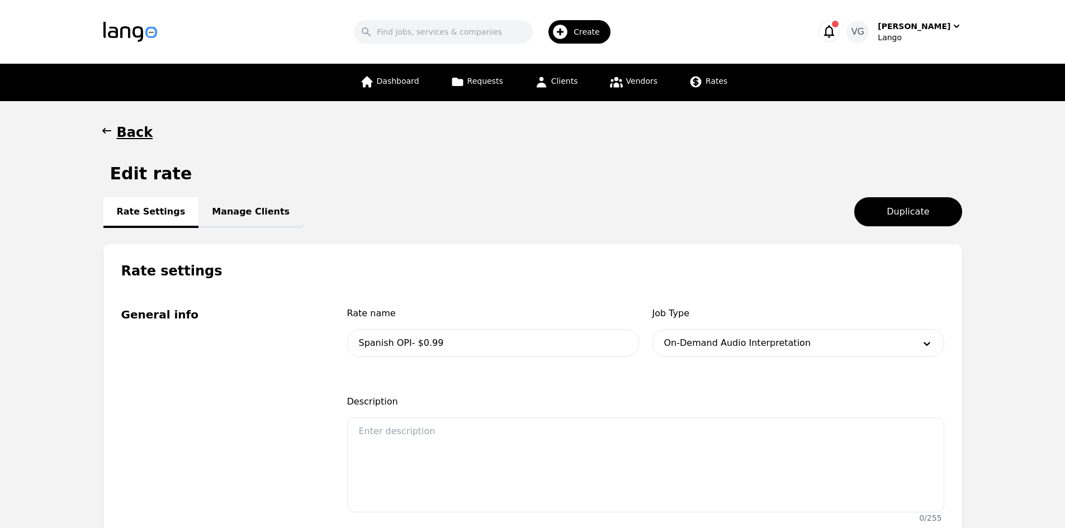
click at [241, 207] on link "Manage Clients" at bounding box center [250, 212] width 105 height 31
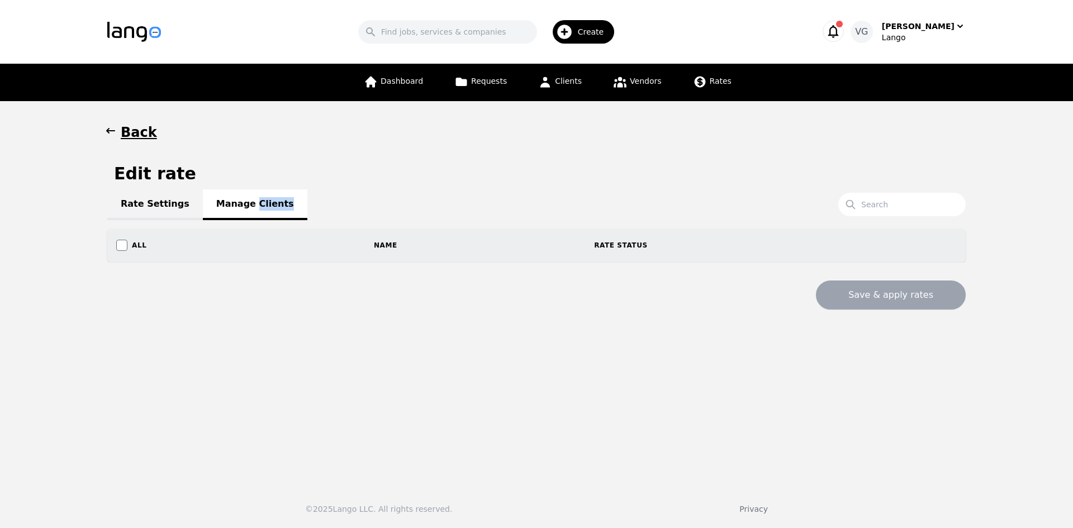
click at [241, 207] on div "Rate Settings Manage Clients" at bounding box center [536, 203] width 859 height 13
click at [147, 139] on h1 "Back" at bounding box center [139, 133] width 36 height 18
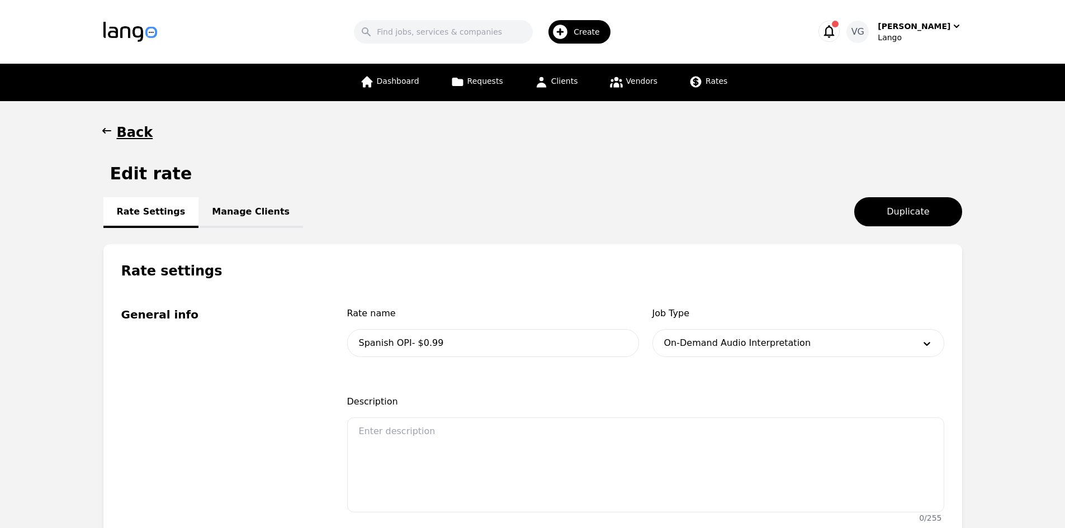
click at [138, 134] on h1 "Back" at bounding box center [135, 133] width 36 height 18
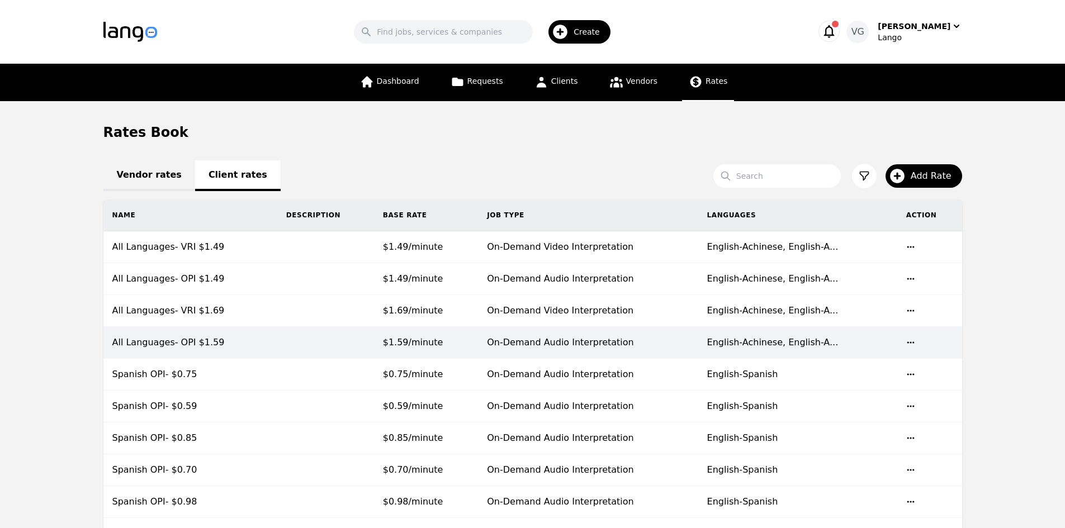
click at [302, 335] on td at bounding box center [325, 343] width 97 height 32
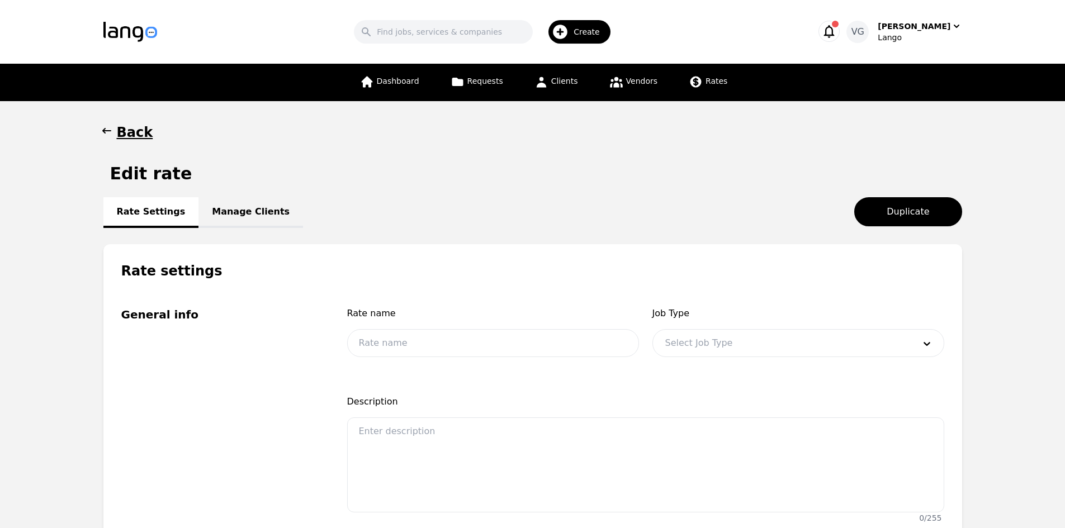
type input "All Languages- OPI $1.59"
type input "1.59"
click at [214, 217] on link "Manage Clients" at bounding box center [250, 212] width 105 height 31
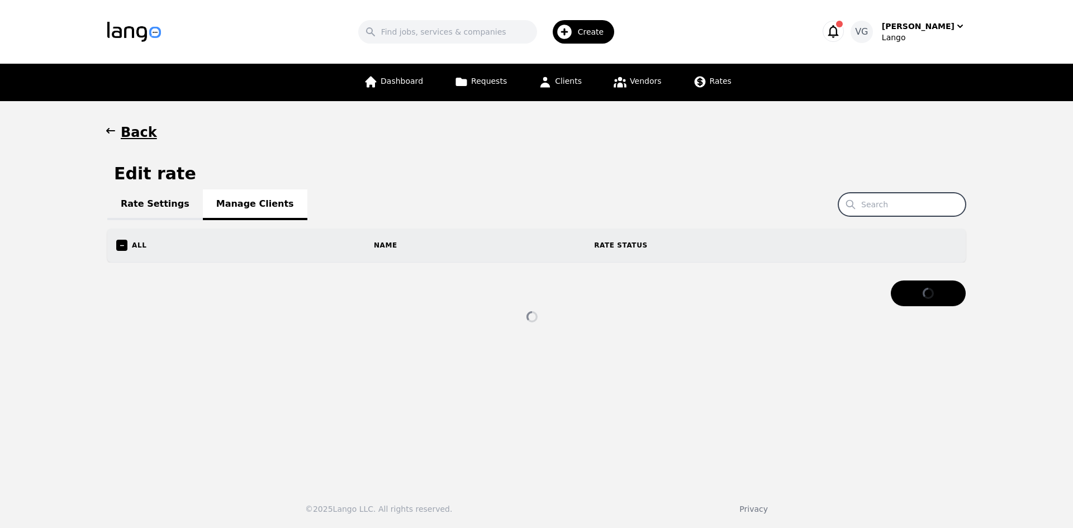
click at [875, 203] on input "Search" at bounding box center [901, 204] width 127 height 23
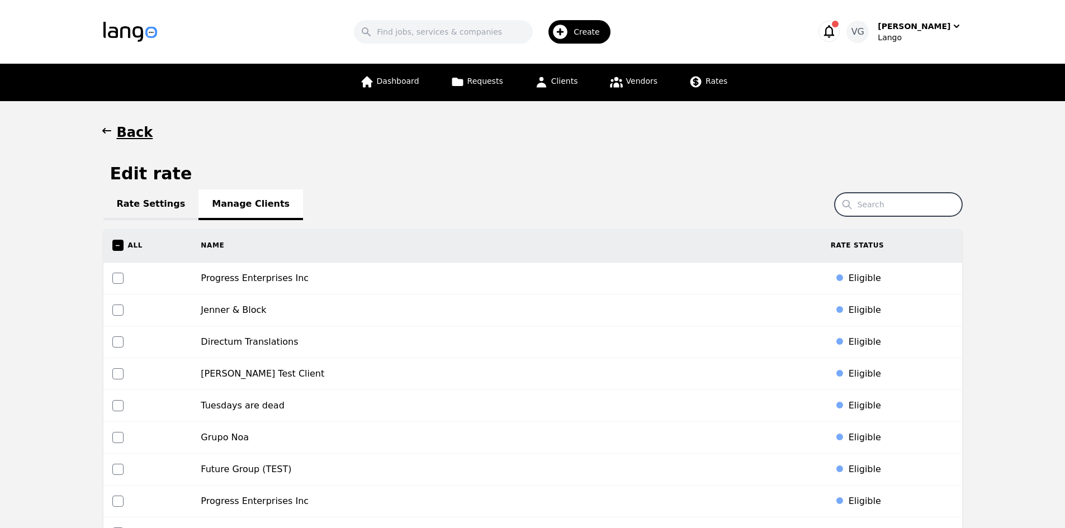
paste input "Lindstrom Law Firm, PLLC"
type input "Lindstrom Law Firm, PLLC"
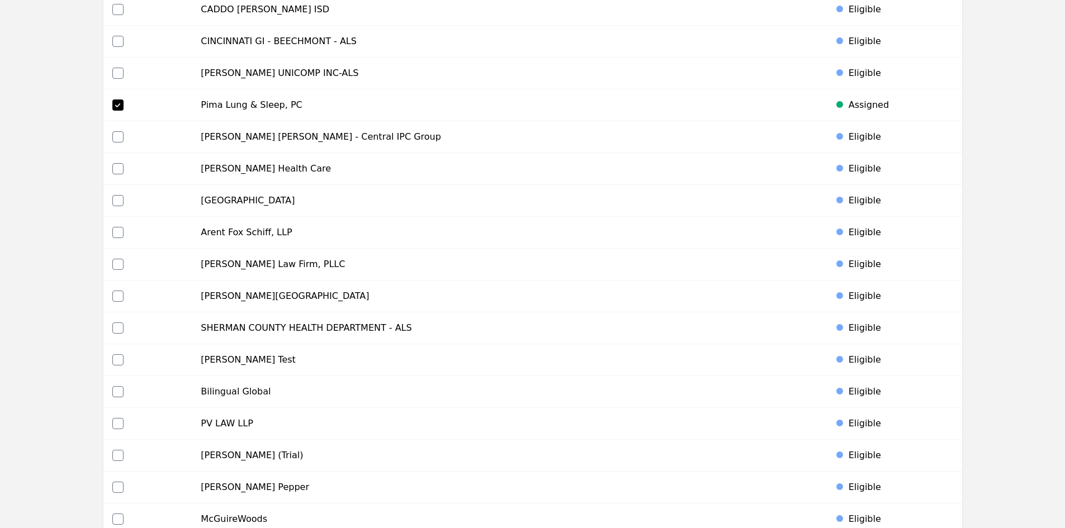
click at [112, 263] on td at bounding box center [147, 265] width 89 height 32
click at [112, 264] on input "checkbox" at bounding box center [117, 264] width 11 height 11
checkbox input "true"
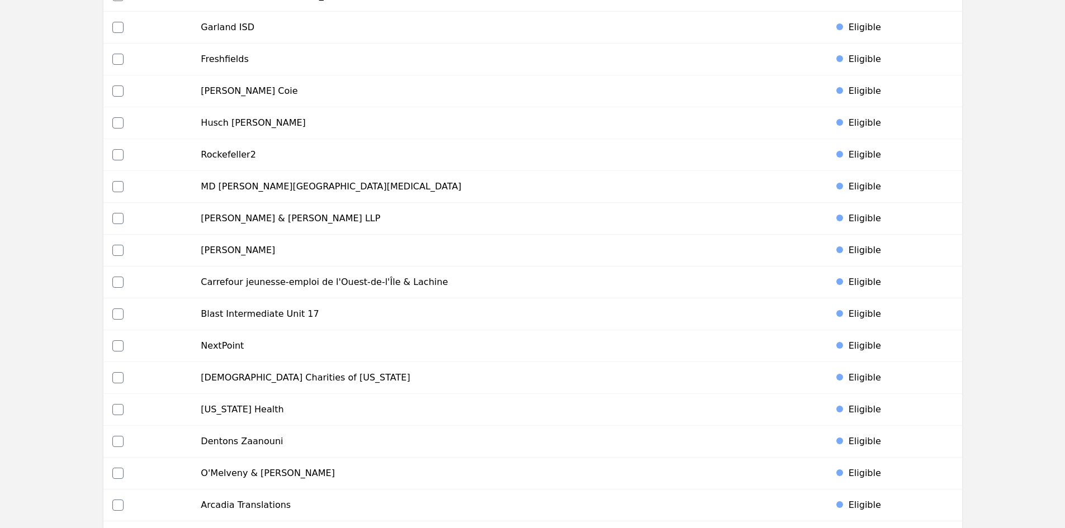
scroll to position [5272, 0]
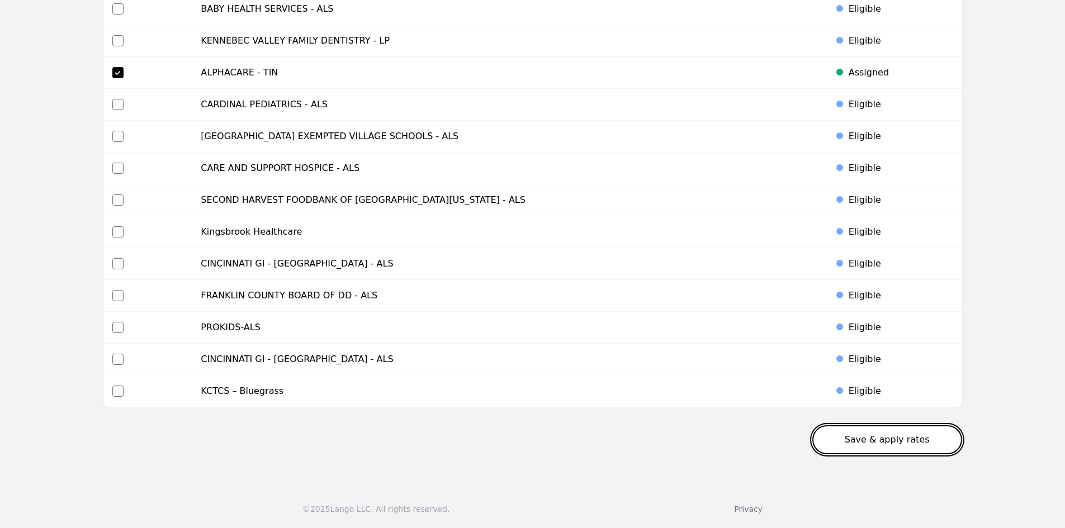
click at [893, 439] on button "Save & apply rates" at bounding box center [887, 439] width 150 height 29
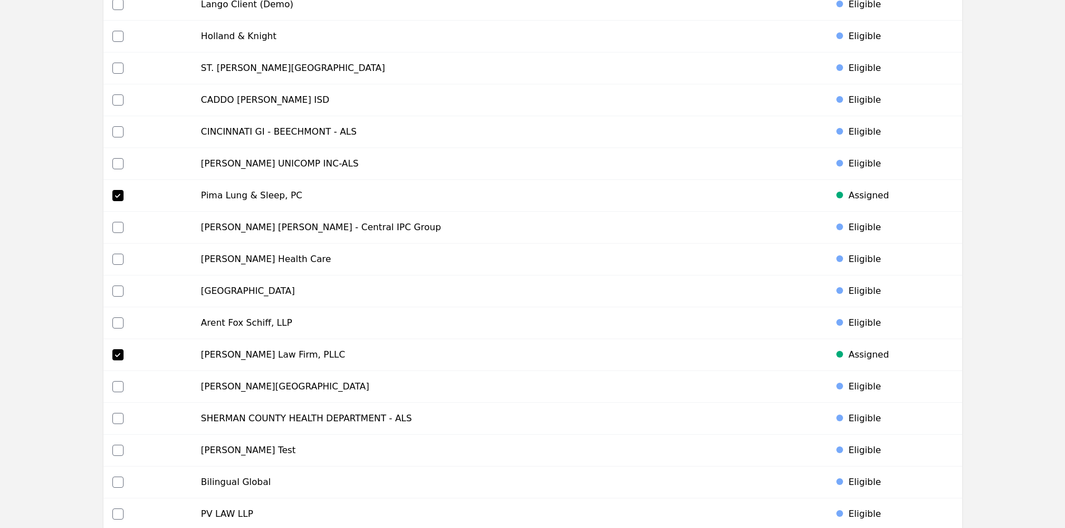
scroll to position [2421, 0]
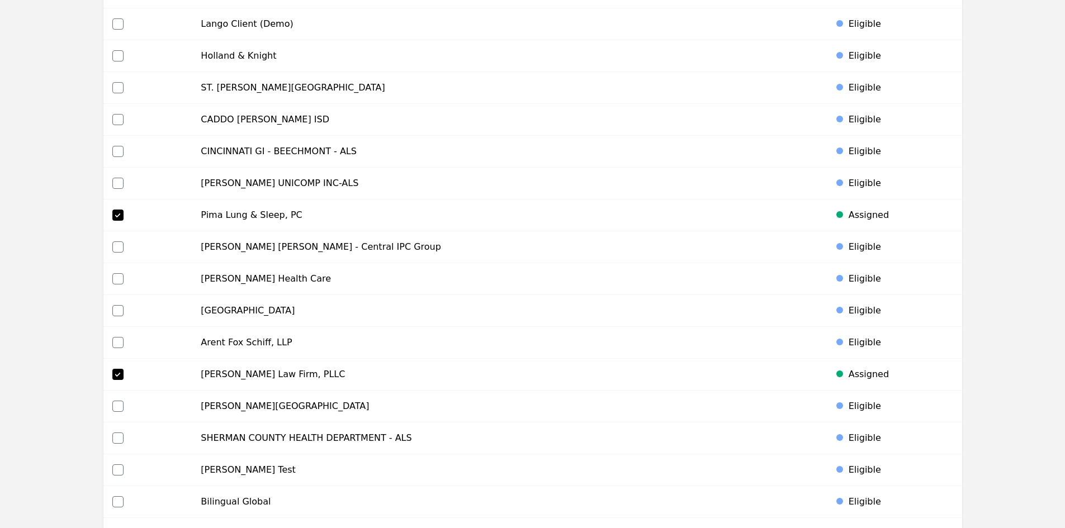
click at [222, 374] on td "Lindstrom Law Firm, PLLC" at bounding box center [506, 375] width 629 height 32
drag, startPoint x: 222, startPoint y: 374, endPoint x: 311, endPoint y: 374, distance: 88.3
click at [315, 370] on td "Lindstrom Law Firm, PLLC" at bounding box center [506, 375] width 629 height 32
copy td "Lindstrom Law Firm, PLLC"
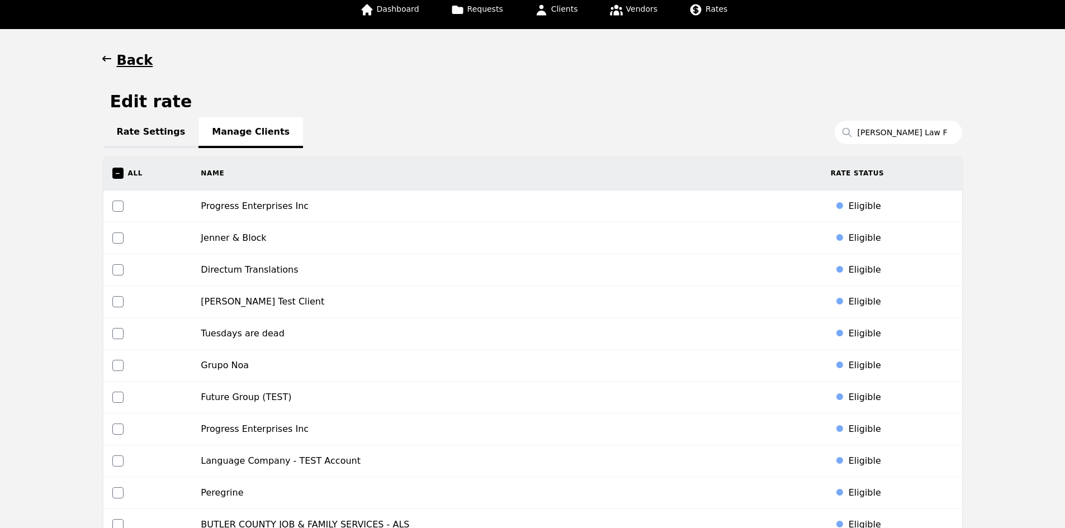
scroll to position [0, 0]
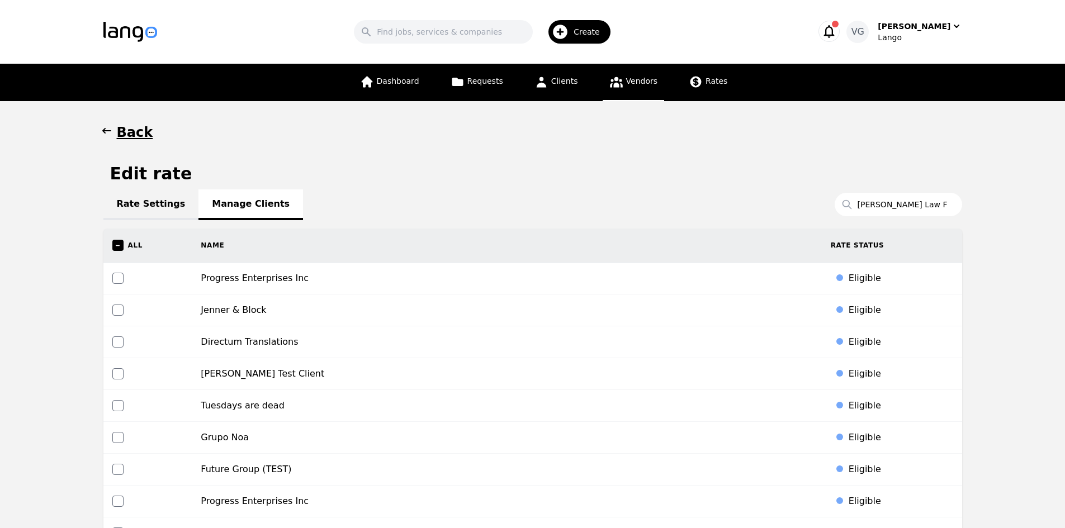
click at [643, 81] on span "Vendors" at bounding box center [641, 81] width 31 height 9
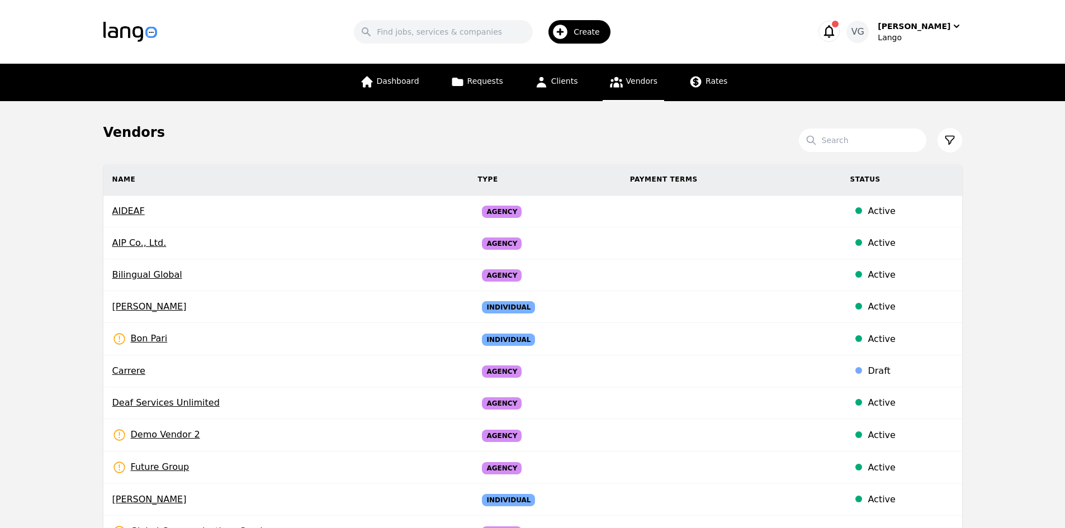
click at [515, 82] on div "Dashboard Requests Clients Vendors Rates" at bounding box center [543, 82] width 381 height 37
click at [589, 75] on div "Dashboard Requests Clients Vendors Rates" at bounding box center [543, 82] width 381 height 37
click at [557, 82] on span "Clients" at bounding box center [564, 81] width 27 height 9
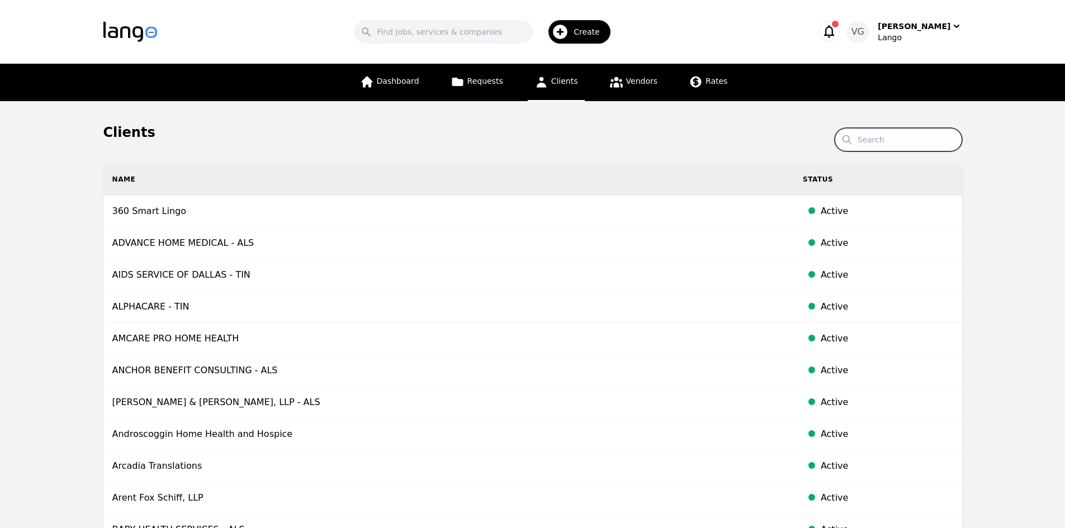
click at [868, 141] on input "Search" at bounding box center [898, 139] width 127 height 23
paste input "Lindstrom Law Firm, PLLC"
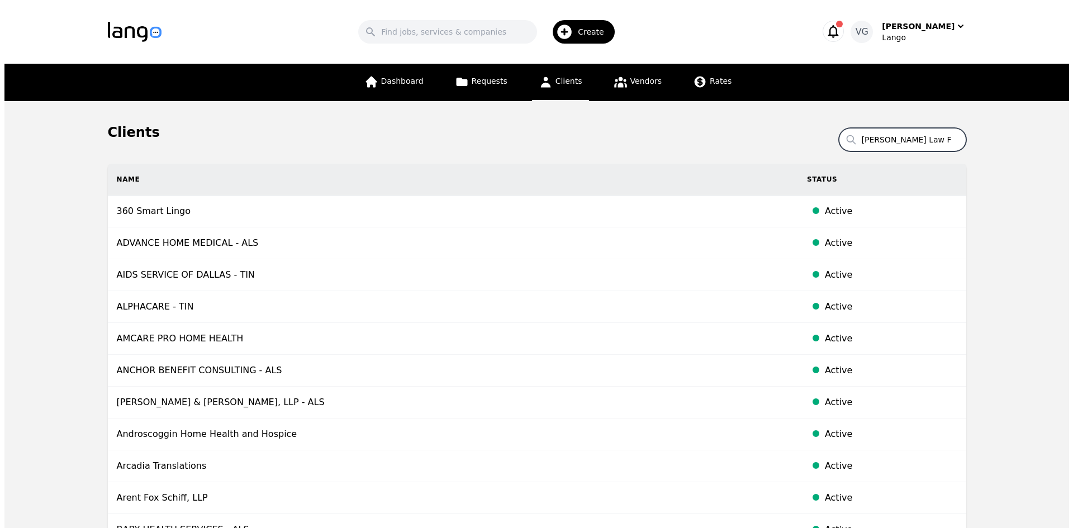
scroll to position [0, 7]
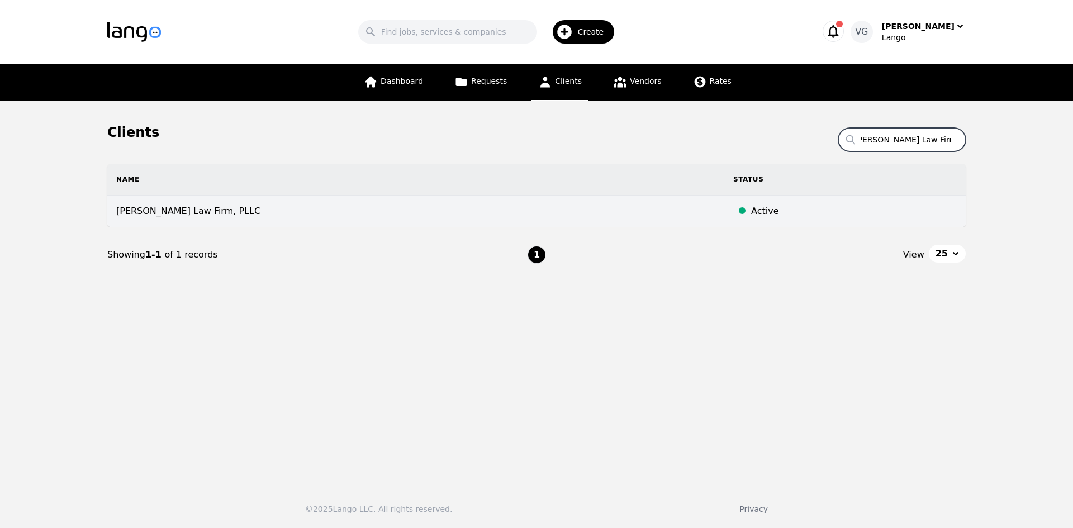
type input "Lindstrom Law Firm, PLLC"
click at [542, 215] on td "Lindstrom Law Firm, PLLC" at bounding box center [415, 212] width 617 height 32
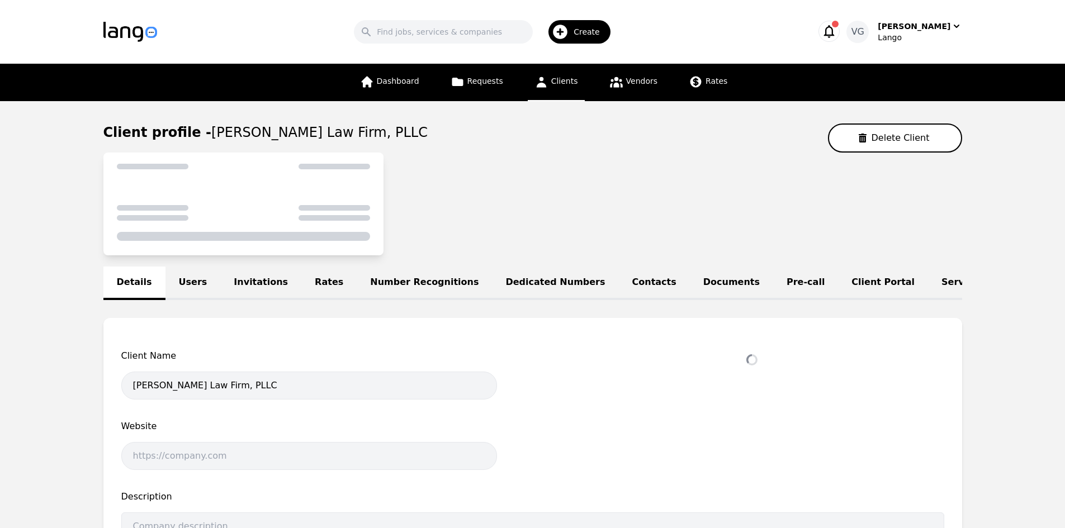
select select "active"
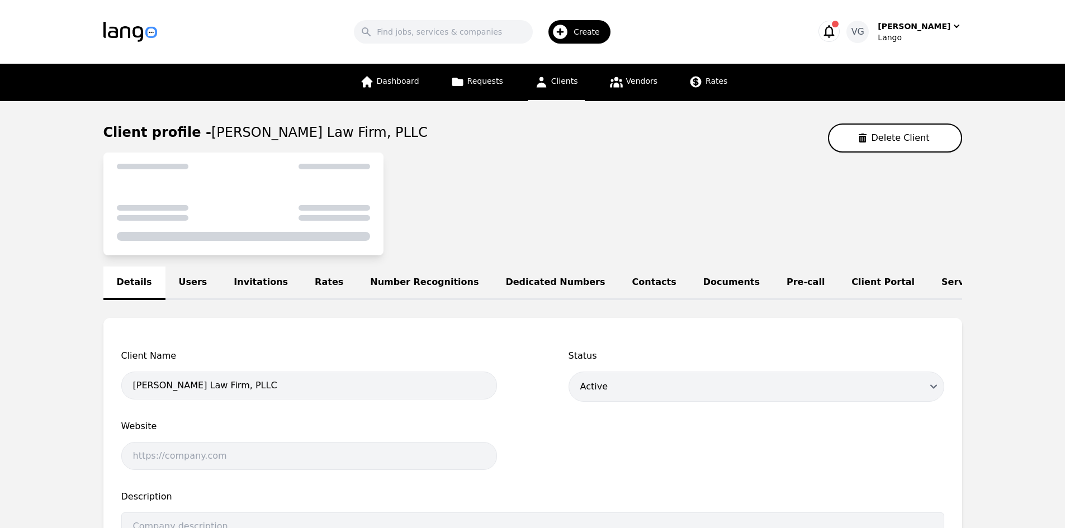
click at [301, 284] on link "Rates" at bounding box center [328, 284] width 55 height 34
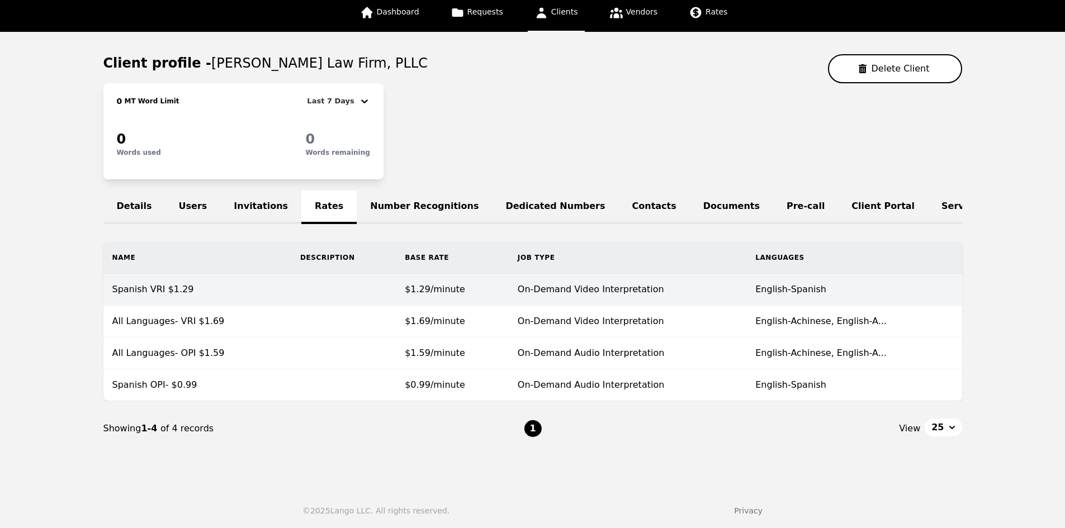
scroll to position [79, 0]
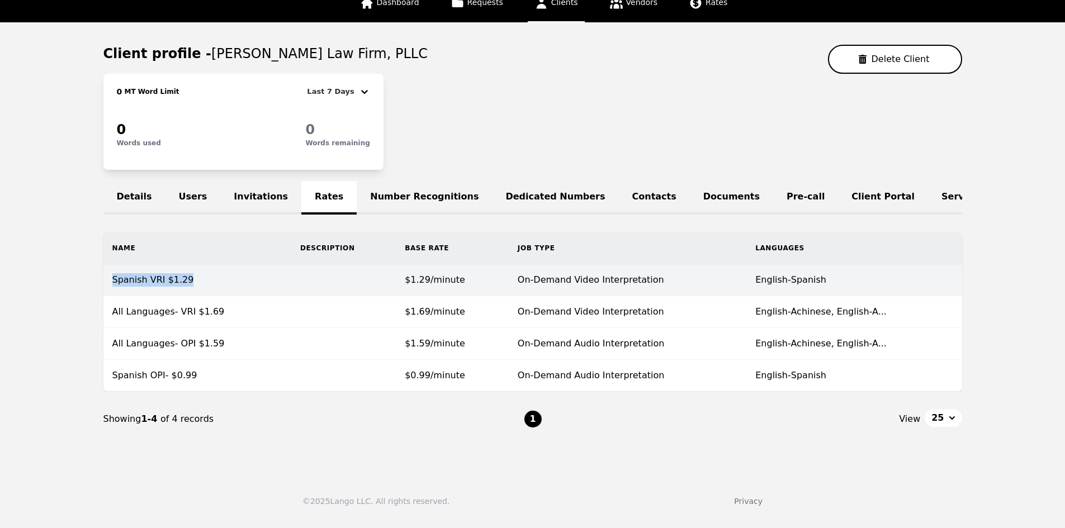
copy td "Spanish VRI $1.29"
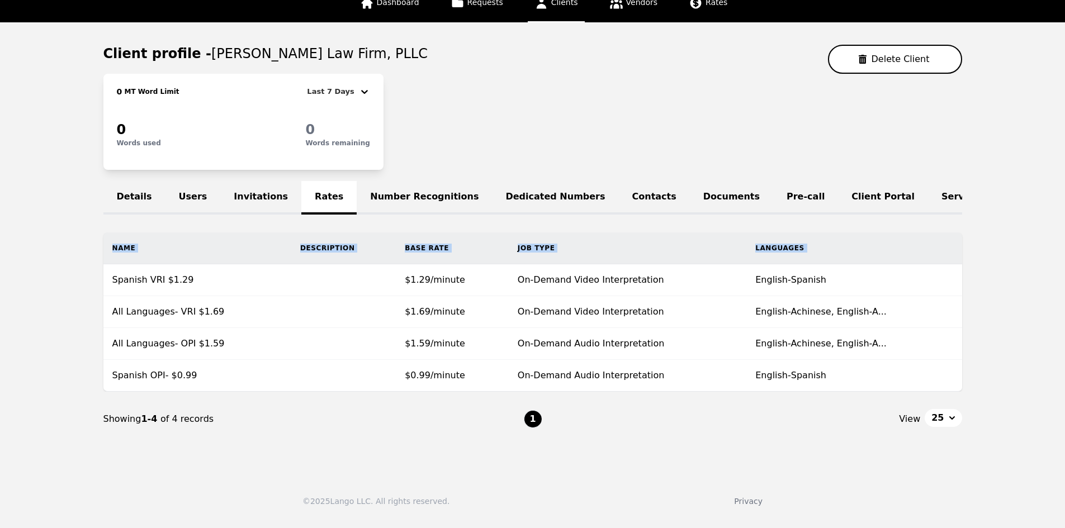
drag, startPoint x: 138, startPoint y: 288, endPoint x: 79, endPoint y: 184, distance: 119.7
click at [0, 273] on main "Client profile - Lindstrom Law Firm, PLLC Delete Client 0 MT Word Limit Last 7 …" at bounding box center [532, 245] width 1065 height 447
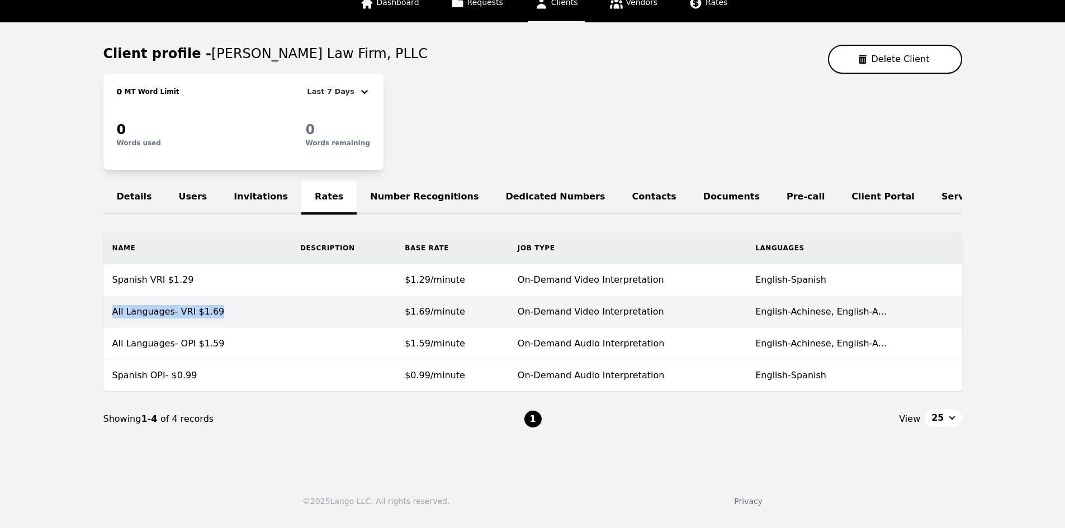
copy td "All Languages- VRI $1.69"
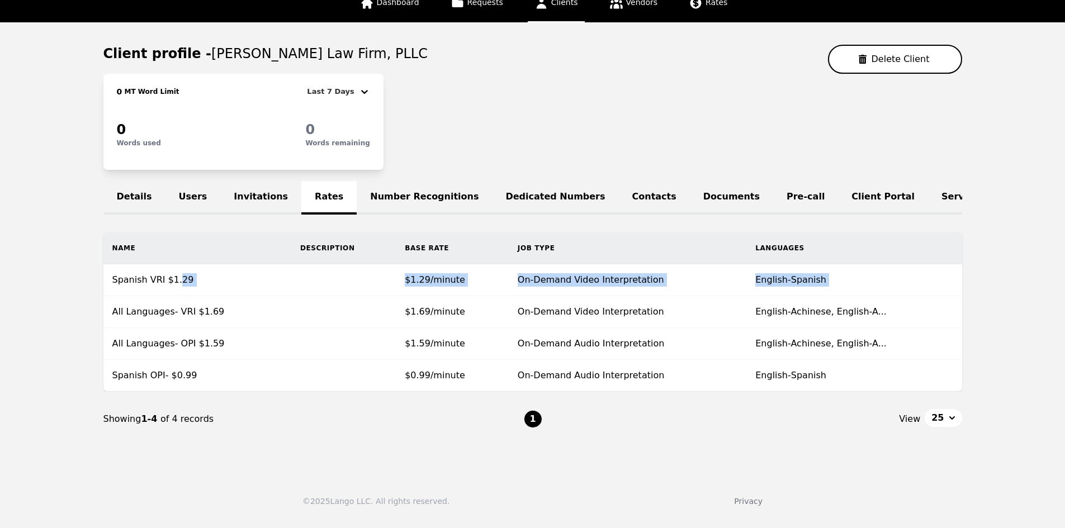
drag, startPoint x: 112, startPoint y: 318, endPoint x: 148, endPoint y: 241, distance: 84.3
click at [168, 291] on tbody "Spanish VRI $1.29 $1.29/minute On-Demand Video Interpretation English-Spanish A…" at bounding box center [532, 327] width 859 height 127
